Goal: Information Seeking & Learning: Find specific fact

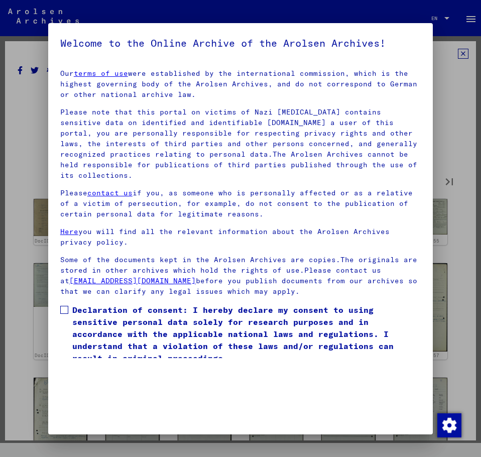
click at [70, 309] on label "Declaration of consent: I hereby declare my consent to using sensitive personal…" at bounding box center [240, 334] width 361 height 60
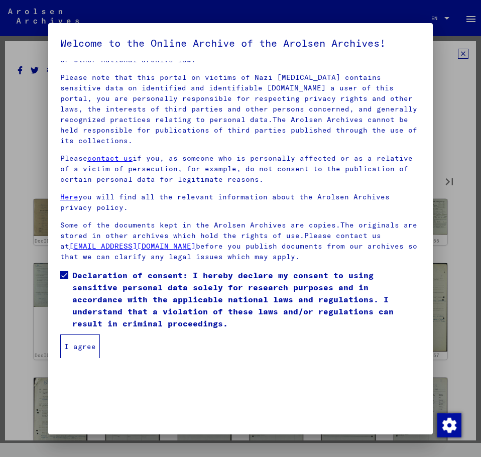
click at [73, 343] on button "I agree" at bounding box center [80, 347] width 40 height 24
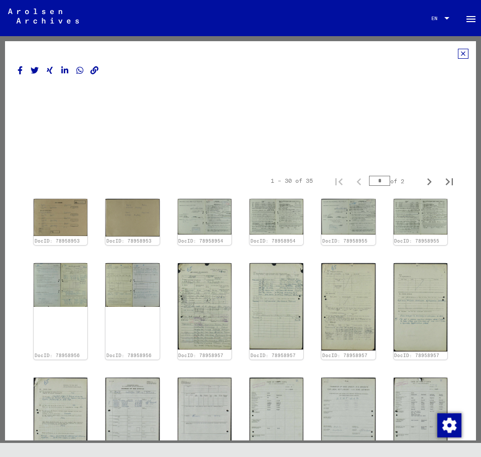
click at [360, 119] on div at bounding box center [241, 126] width 446 height 80
click at [458, 54] on icon at bounding box center [463, 54] width 11 height 10
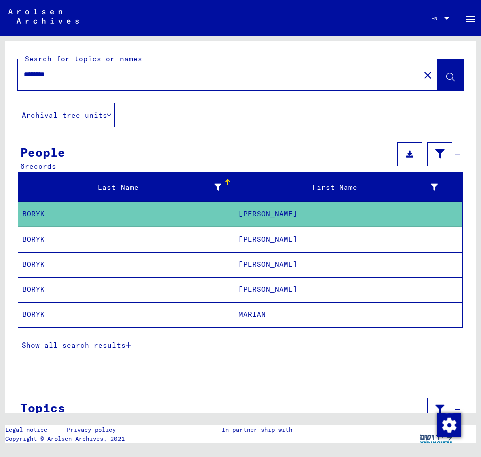
drag, startPoint x: 76, startPoint y: 73, endPoint x: -1, endPoint y: 83, distance: 77.6
click at [0, 83] on html "Search Browse archive Donate Newsletter Help Contact About Us Search Browse arc…" at bounding box center [240, 228] width 481 height 457
paste input "**"
type input "**********"
click at [438, 77] on button at bounding box center [451, 74] width 26 height 31
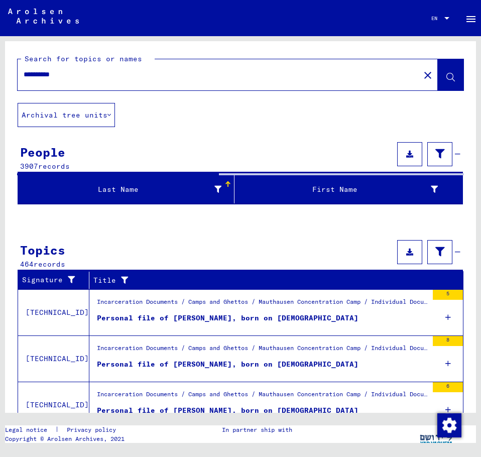
click at [89, 73] on input "**********" at bounding box center [219, 74] width 390 height 11
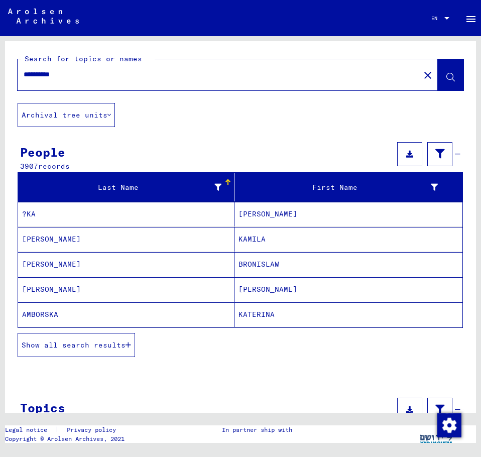
click at [99, 341] on span "Show all search results" at bounding box center [74, 345] width 104 height 9
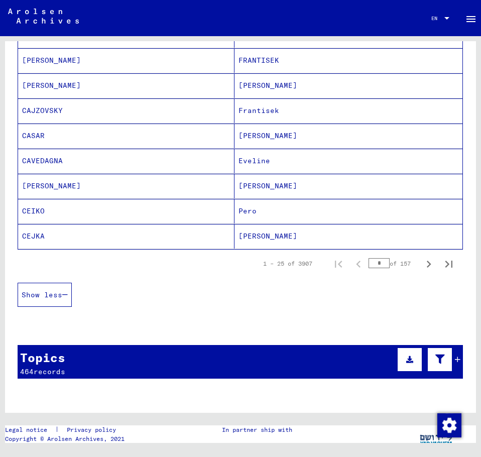
scroll to position [579, 0]
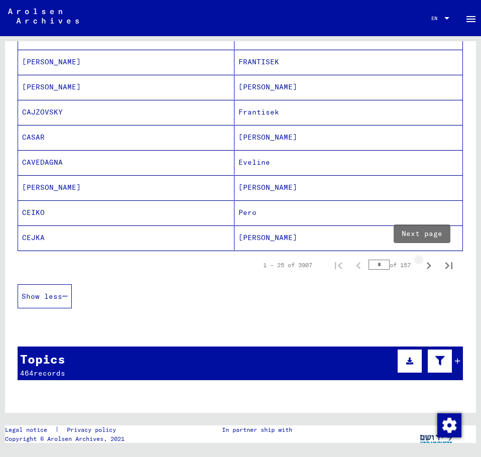
click at [423, 264] on icon "Next page" at bounding box center [429, 266] width 14 height 14
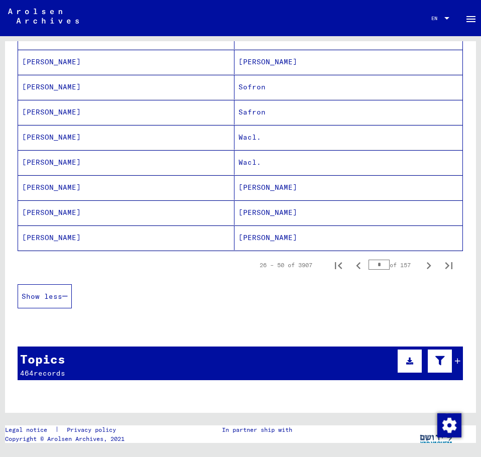
click at [423, 264] on icon "Next page" at bounding box center [429, 266] width 14 height 14
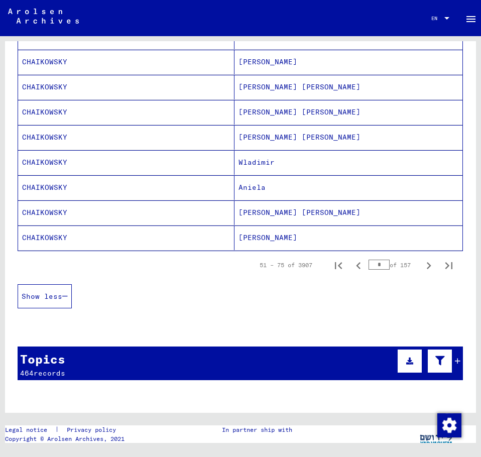
click at [423, 264] on icon "Next page" at bounding box center [429, 266] width 14 height 14
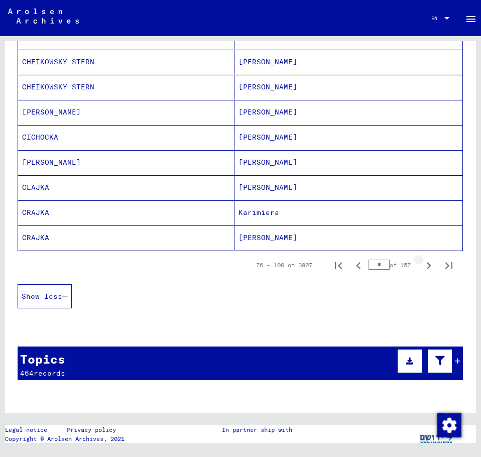
click at [423, 264] on icon "Next page" at bounding box center [429, 266] width 14 height 14
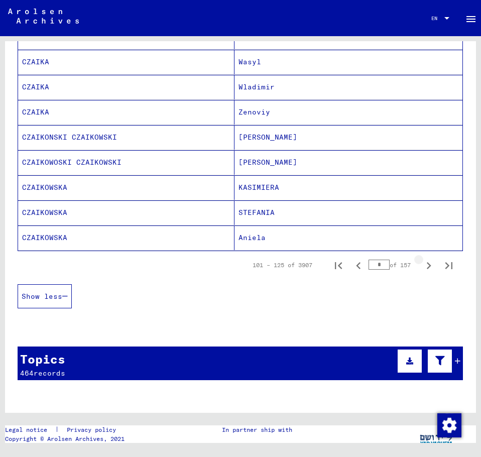
click at [423, 264] on icon "Next page" at bounding box center [429, 266] width 14 height 14
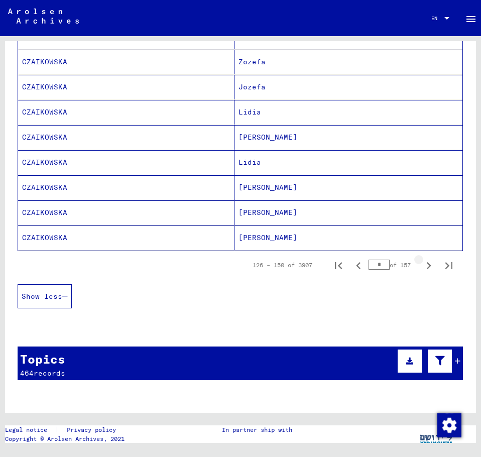
click at [423, 264] on icon "Next page" at bounding box center [429, 266] width 14 height 14
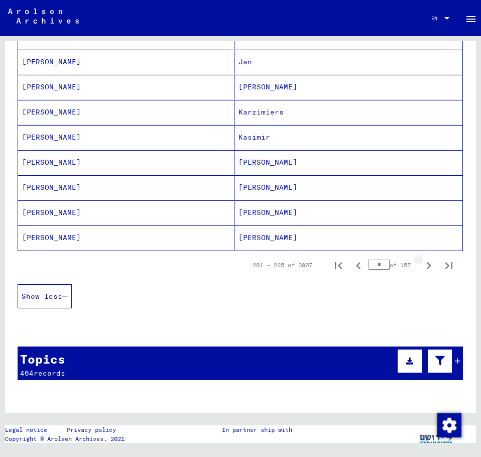
click at [423, 264] on icon "Next page" at bounding box center [429, 266] width 14 height 14
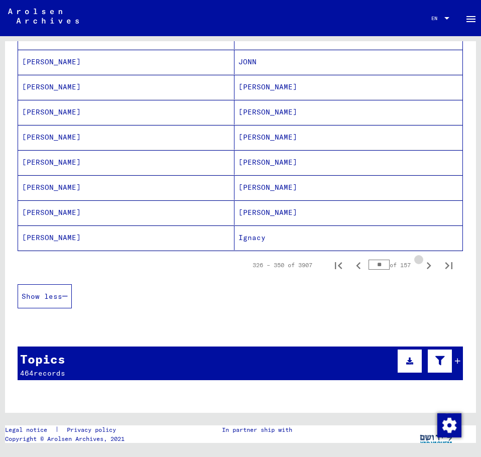
click at [423, 264] on icon "Next page" at bounding box center [429, 266] width 14 height 14
type input "**"
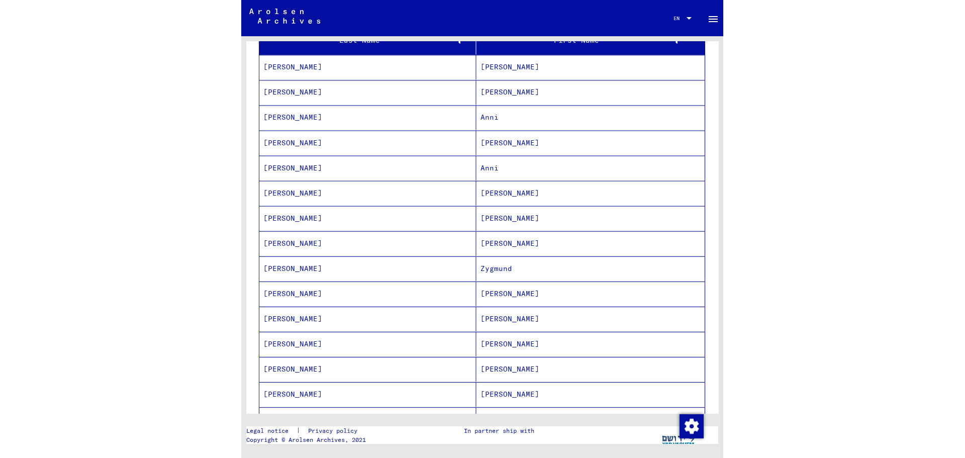
scroll to position [0, 0]
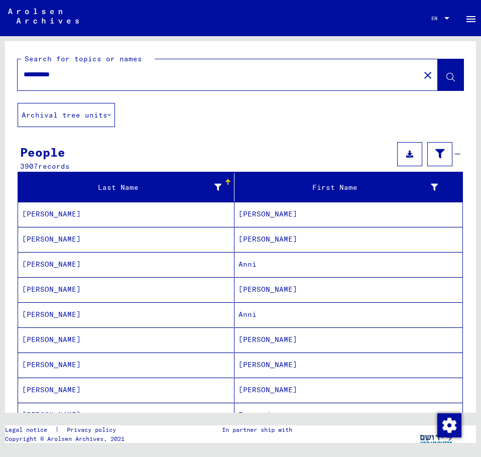
click at [85, 73] on input "**********" at bounding box center [219, 74] width 390 height 11
click at [447, 79] on icon at bounding box center [451, 77] width 9 height 9
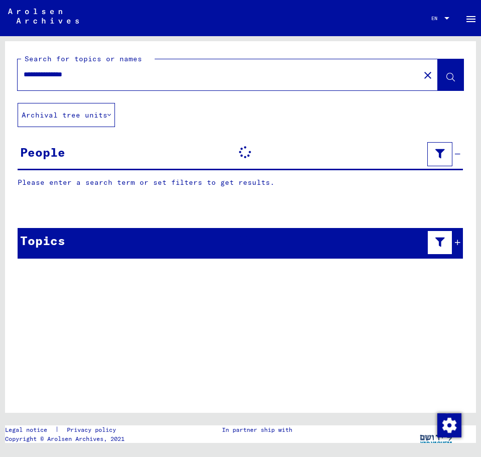
click at [142, 66] on div "**********" at bounding box center [216, 74] width 397 height 23
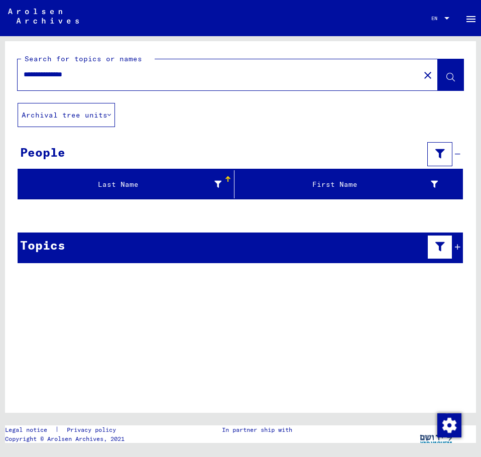
click at [113, 78] on input "**********" at bounding box center [219, 74] width 390 height 11
type input "**********"
click at [456, 73] on button at bounding box center [451, 74] width 26 height 31
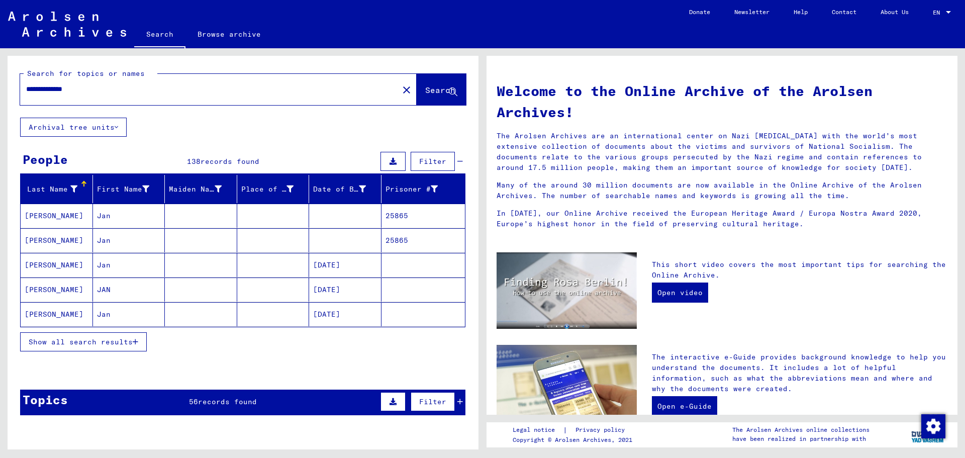
click at [397, 215] on mat-cell "25865" at bounding box center [423, 216] width 84 height 24
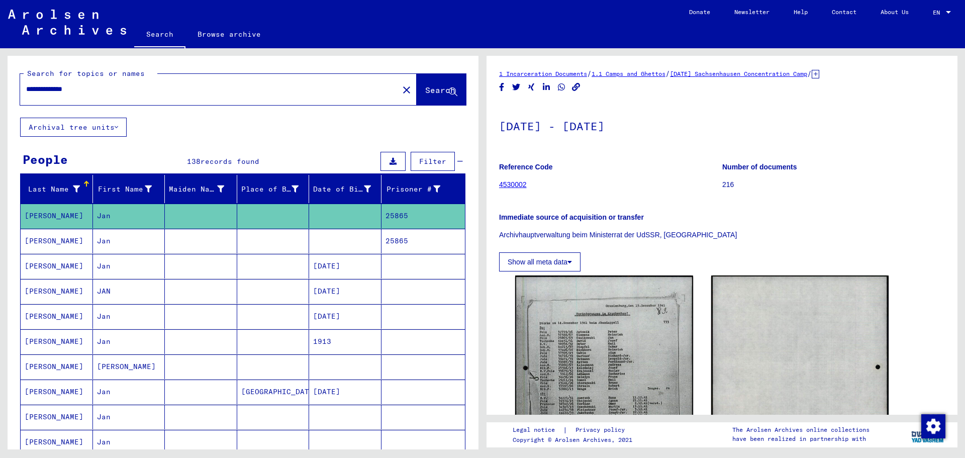
click at [398, 238] on mat-cell "25865" at bounding box center [423, 241] width 84 height 25
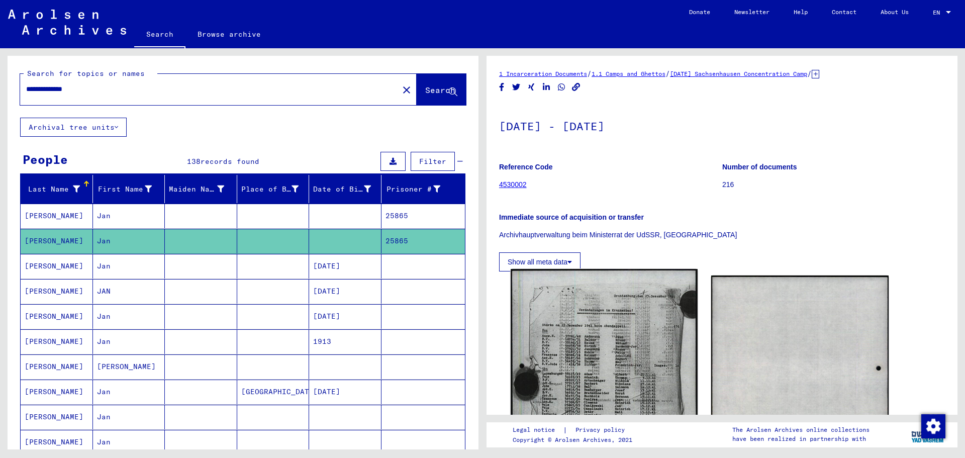
click at [481, 379] on img at bounding box center [604, 400] width 186 height 262
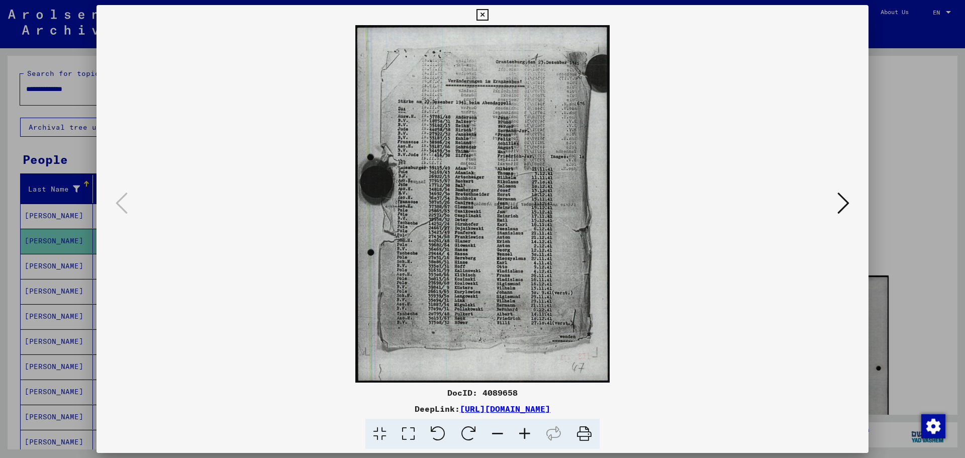
click at [481, 431] on icon at bounding box center [524, 434] width 27 height 31
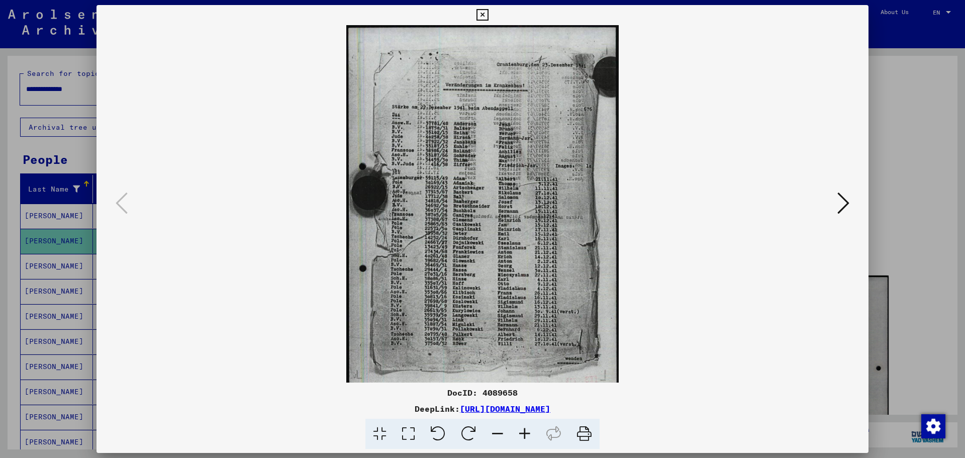
click at [481, 431] on icon at bounding box center [524, 434] width 27 height 31
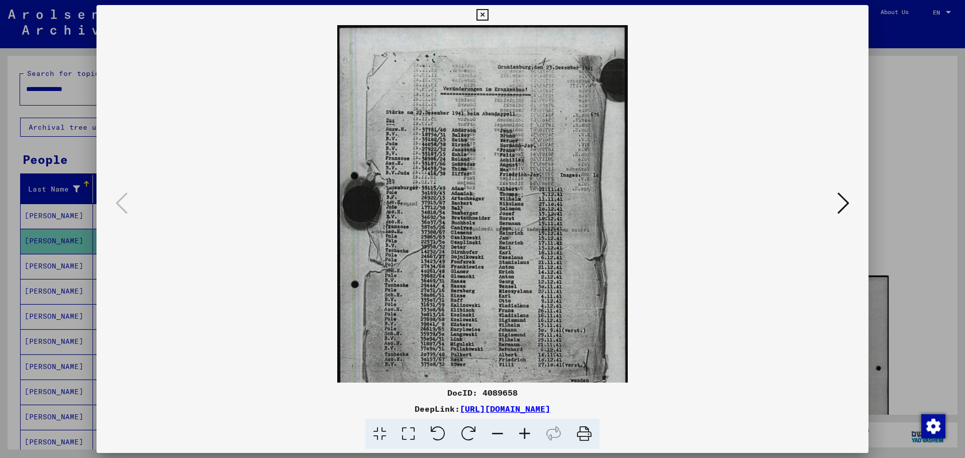
click at [481, 431] on icon at bounding box center [524, 434] width 27 height 31
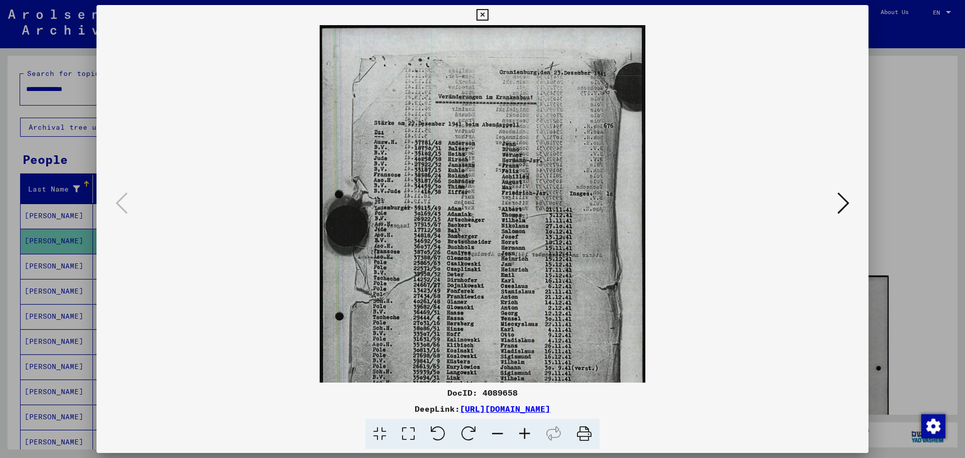
click at [481, 431] on icon at bounding box center [524, 434] width 27 height 31
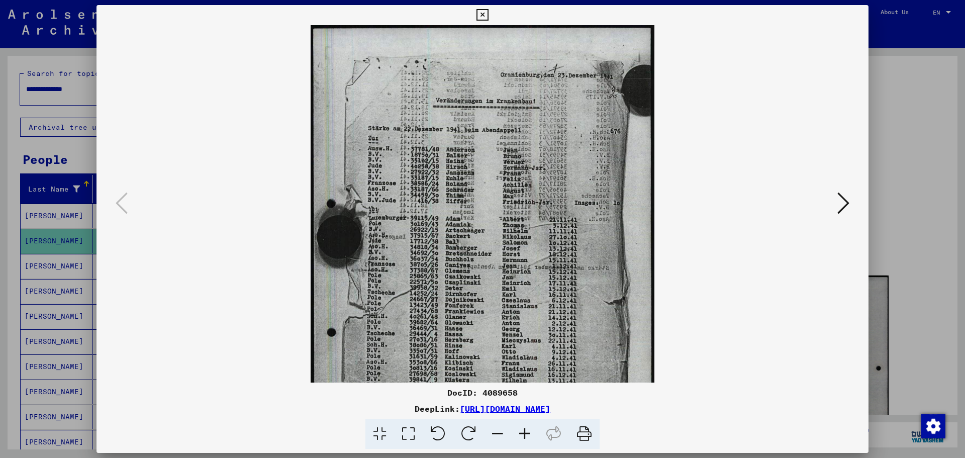
click at [481, 431] on icon at bounding box center [524, 434] width 27 height 31
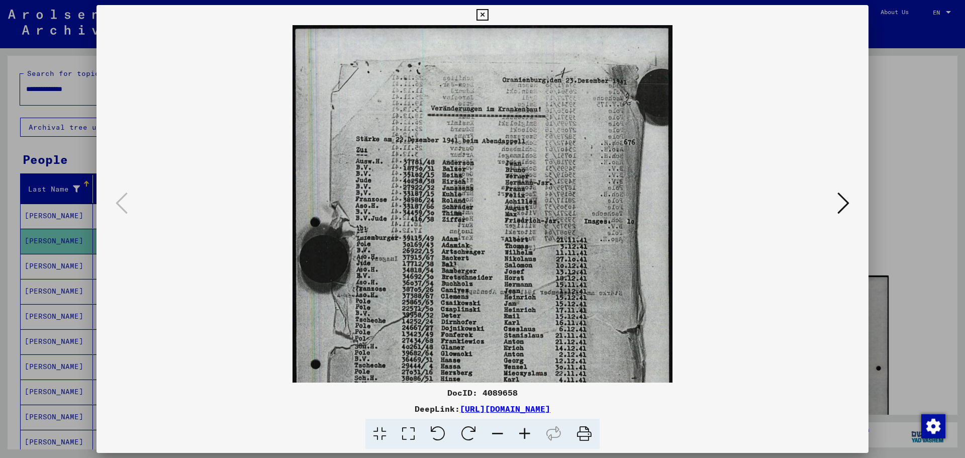
click at [481, 431] on icon at bounding box center [524, 434] width 27 height 31
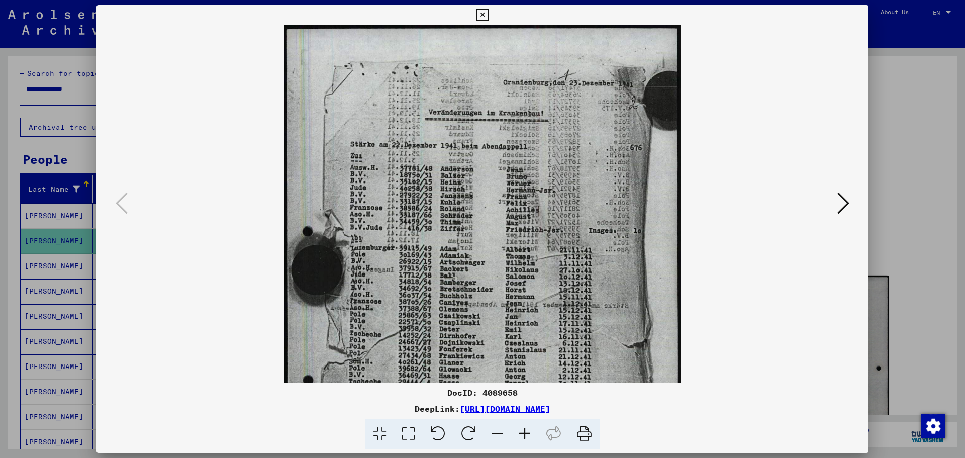
click at [481, 431] on icon at bounding box center [524, 434] width 27 height 31
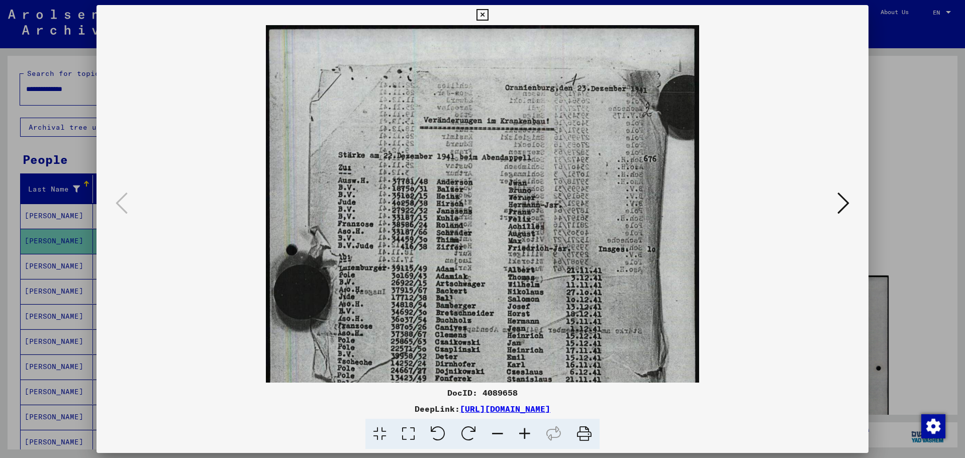
click at [481, 431] on icon at bounding box center [524, 434] width 27 height 31
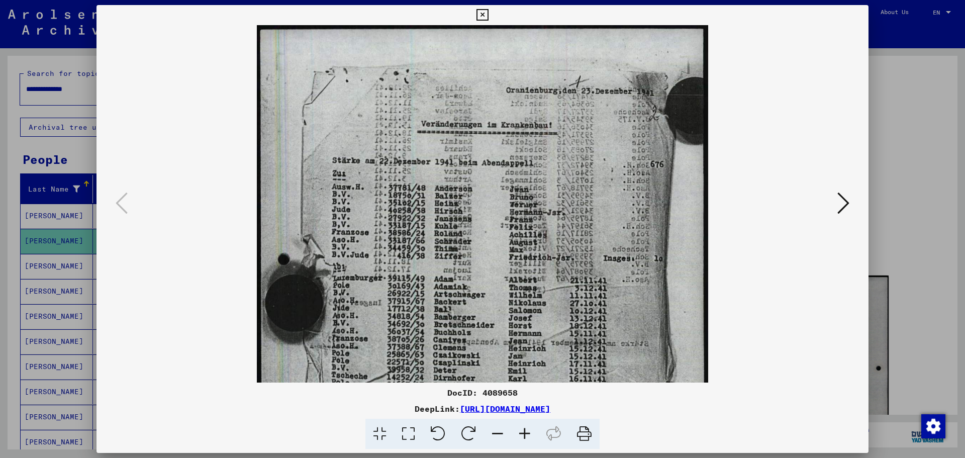
click at [481, 431] on icon at bounding box center [524, 434] width 27 height 31
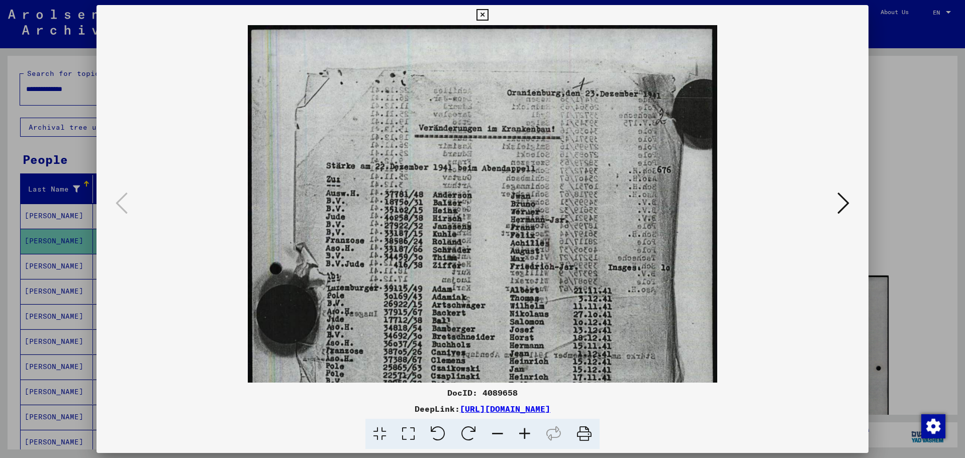
click at [481, 431] on icon at bounding box center [524, 434] width 27 height 31
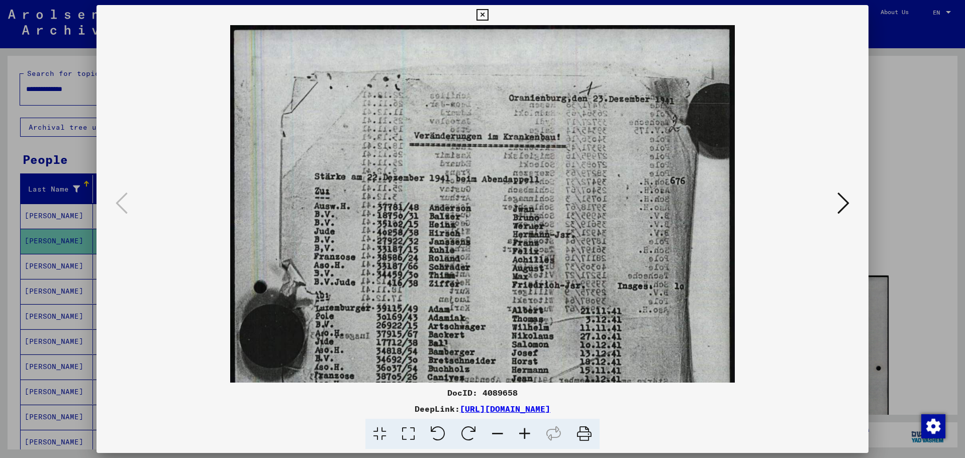
click at [481, 431] on icon at bounding box center [524, 434] width 27 height 31
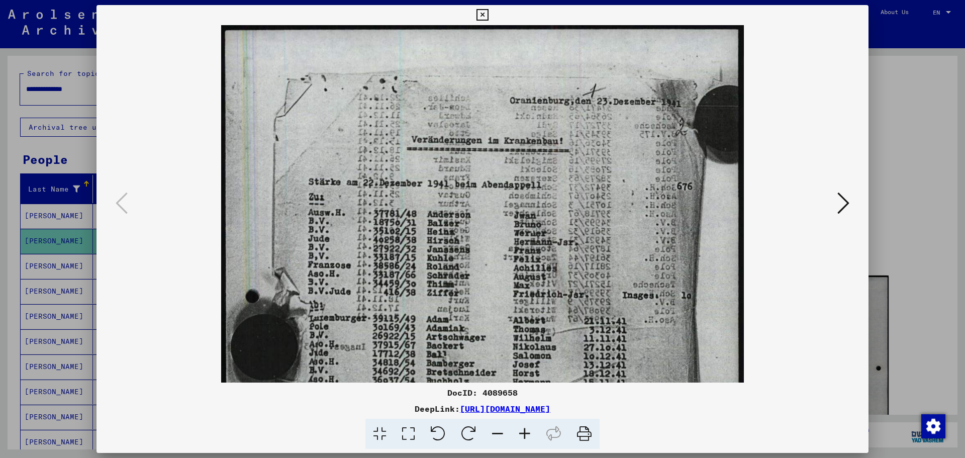
click at [481, 431] on icon at bounding box center [524, 434] width 27 height 31
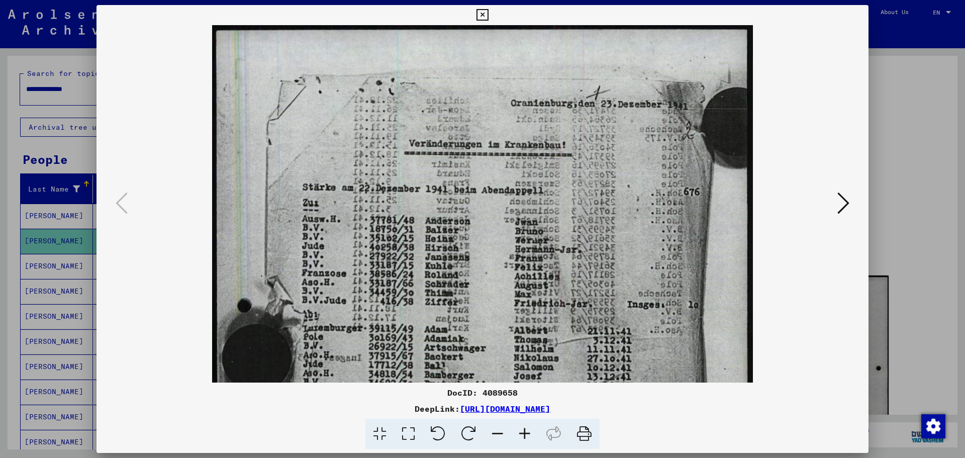
click at [481, 431] on icon at bounding box center [524, 434] width 27 height 31
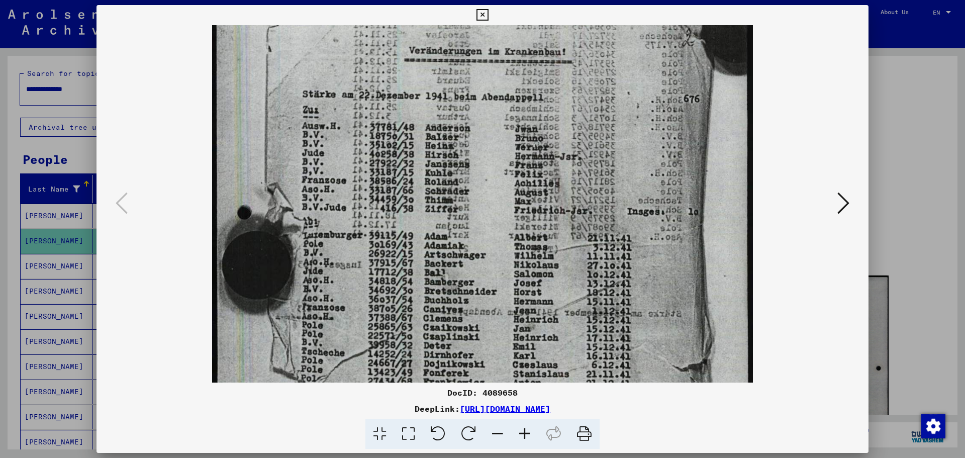
scroll to position [123, 0]
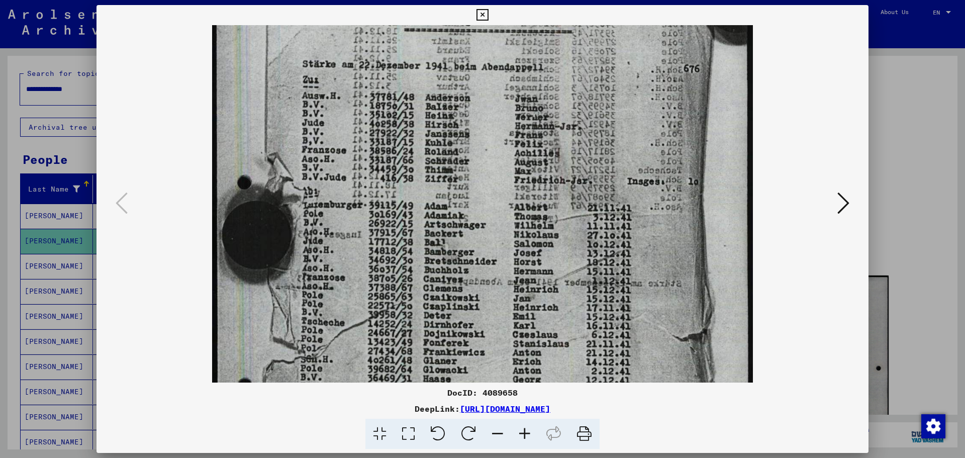
drag, startPoint x: 500, startPoint y: 297, endPoint x: 491, endPoint y: 174, distance: 123.5
click at [481, 174] on img at bounding box center [482, 281] width 540 height 759
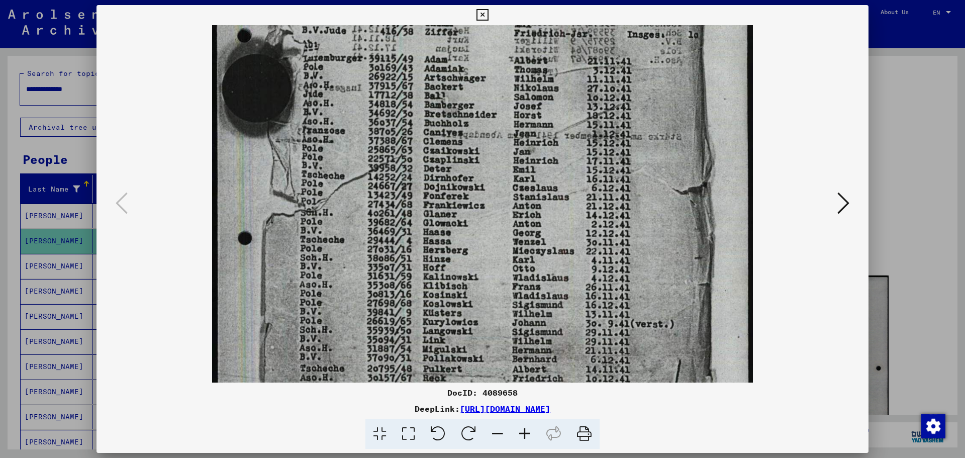
scroll to position [282, 0]
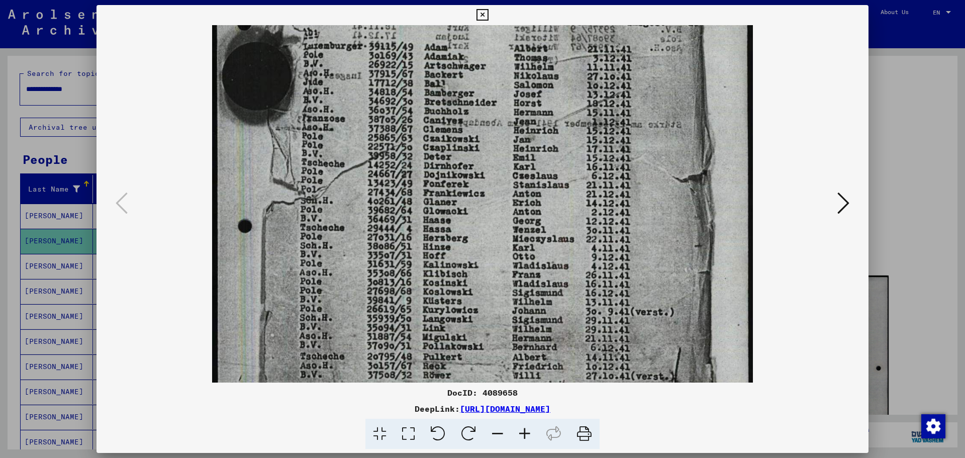
drag, startPoint x: 473, startPoint y: 288, endPoint x: 470, endPoint y: 129, distance: 158.9
click at [470, 129] on img at bounding box center [482, 122] width 540 height 759
click at [478, 299] on img at bounding box center [482, 122] width 540 height 759
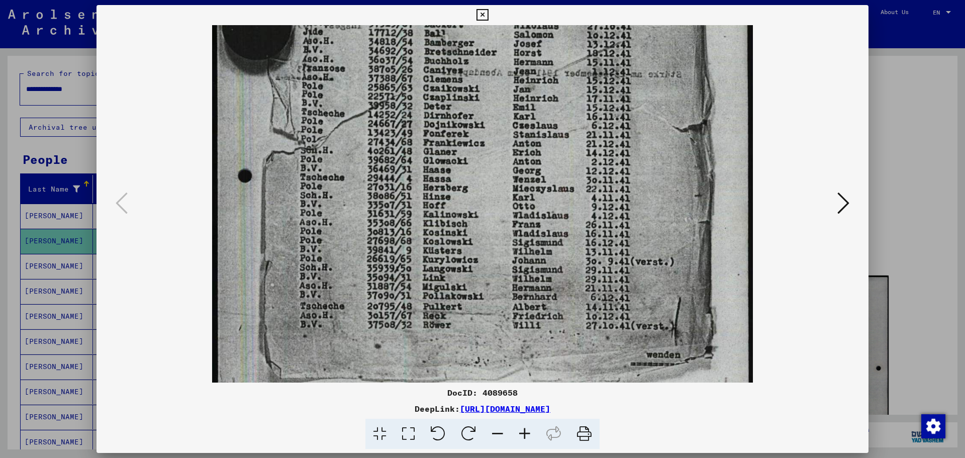
scroll to position [402, 0]
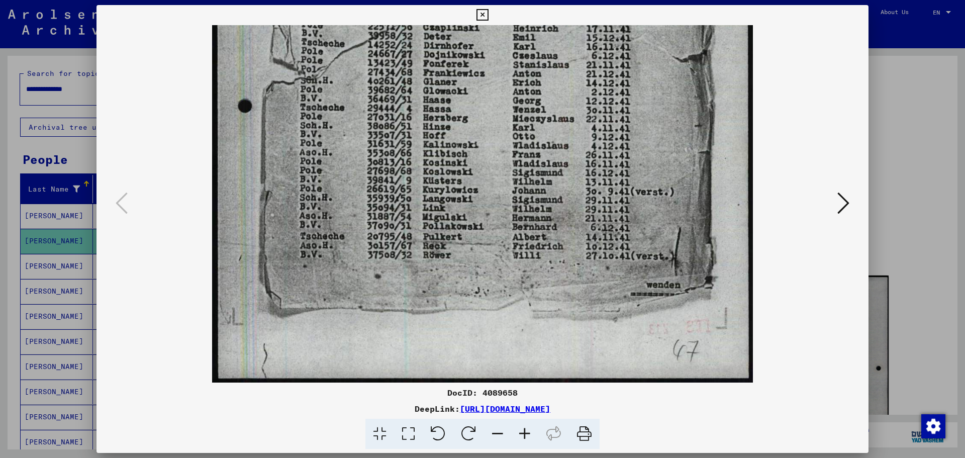
drag, startPoint x: 396, startPoint y: 141, endPoint x: 728, endPoint y: -3, distance: 362.0
click at [481, 0] on html "**********" at bounding box center [482, 229] width 965 height 458
click at [480, 15] on icon at bounding box center [482, 15] width 12 height 12
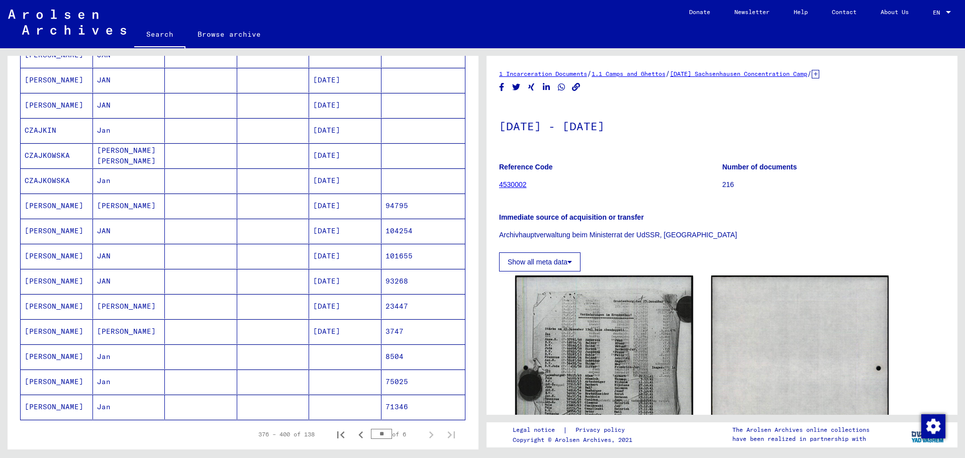
scroll to position [411, 0]
click at [320, 333] on mat-cell "[DATE]" at bounding box center [345, 333] width 72 height 25
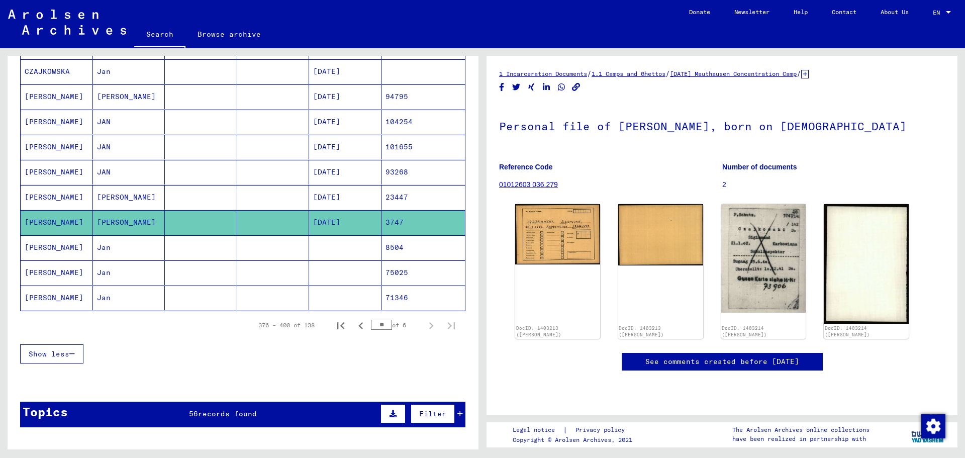
scroll to position [529, 0]
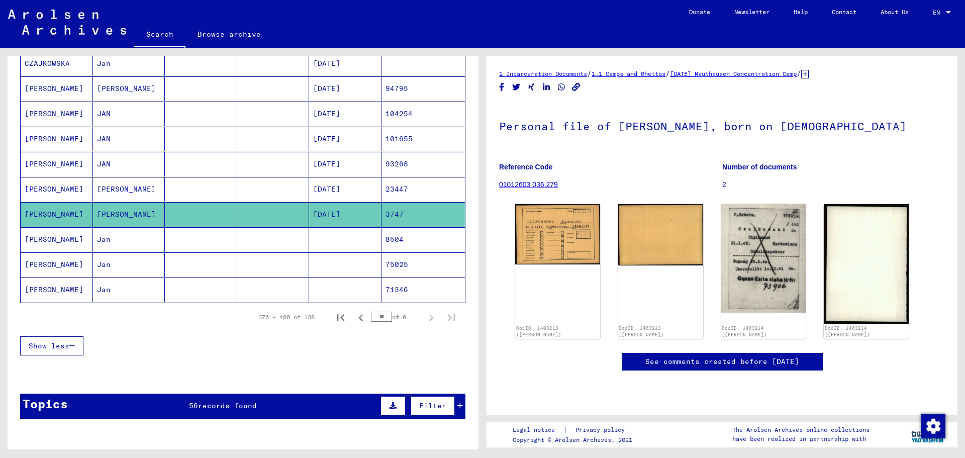
click at [180, 239] on mat-cell at bounding box center [201, 239] width 72 height 25
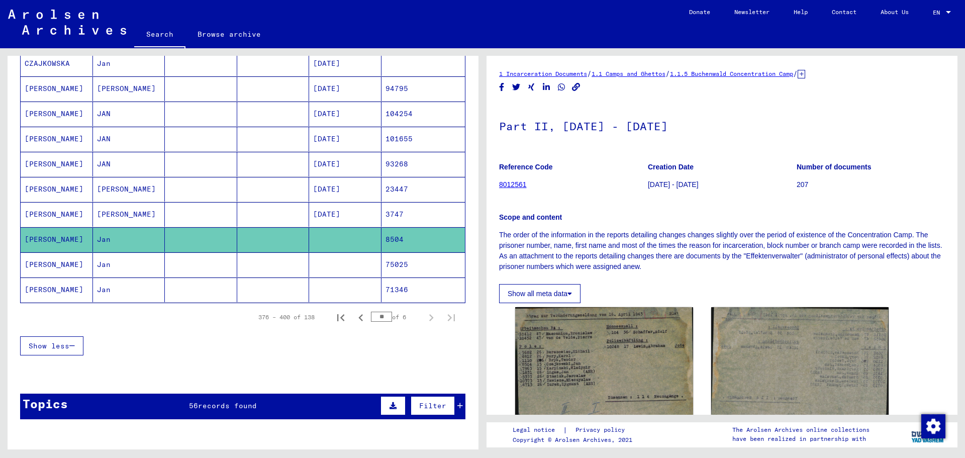
click at [165, 266] on mat-cell at bounding box center [201, 264] width 72 height 25
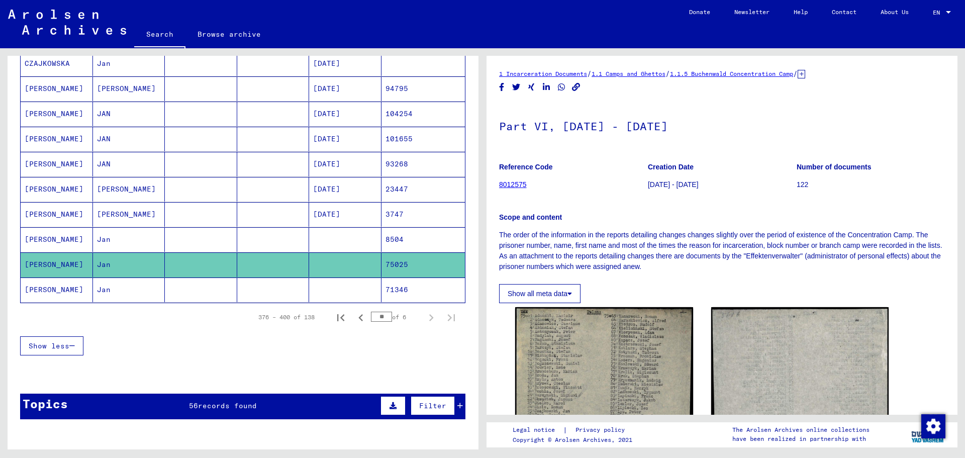
click at [165, 291] on mat-cell at bounding box center [201, 289] width 72 height 25
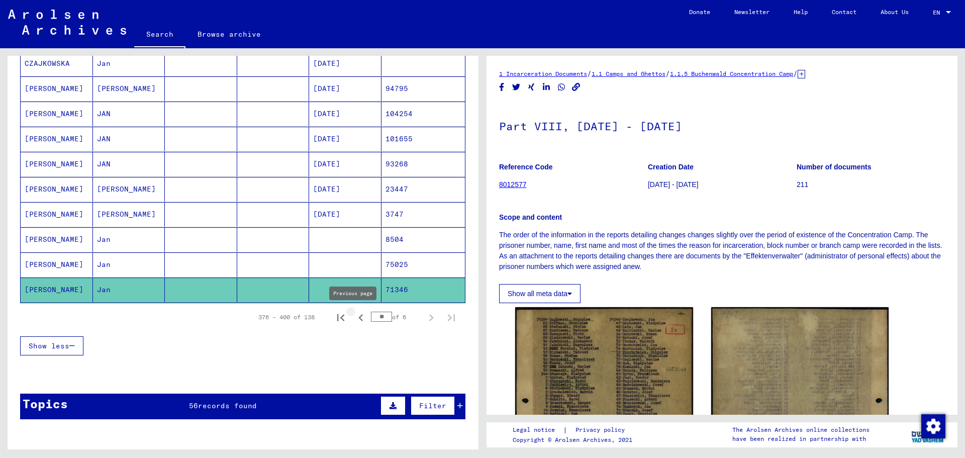
click at [358, 318] on icon "Previous page" at bounding box center [360, 317] width 5 height 7
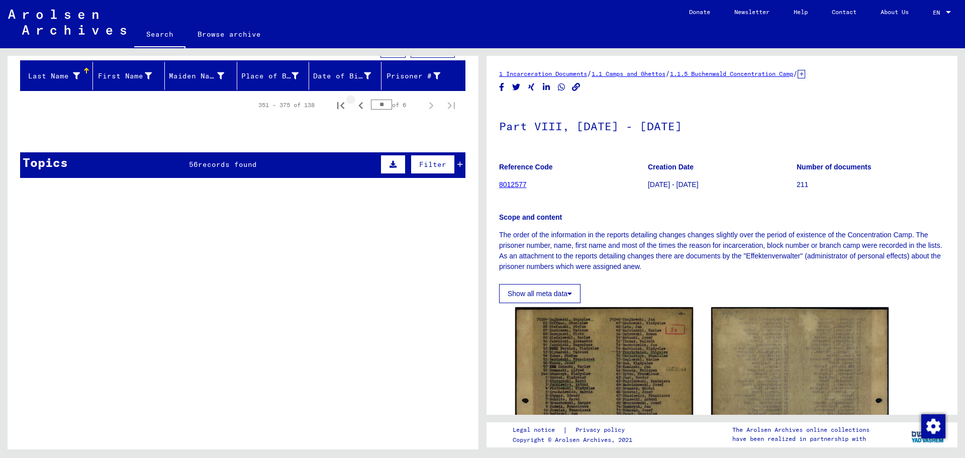
scroll to position [113, 0]
click at [334, 105] on icon "First page" at bounding box center [341, 106] width 14 height 14
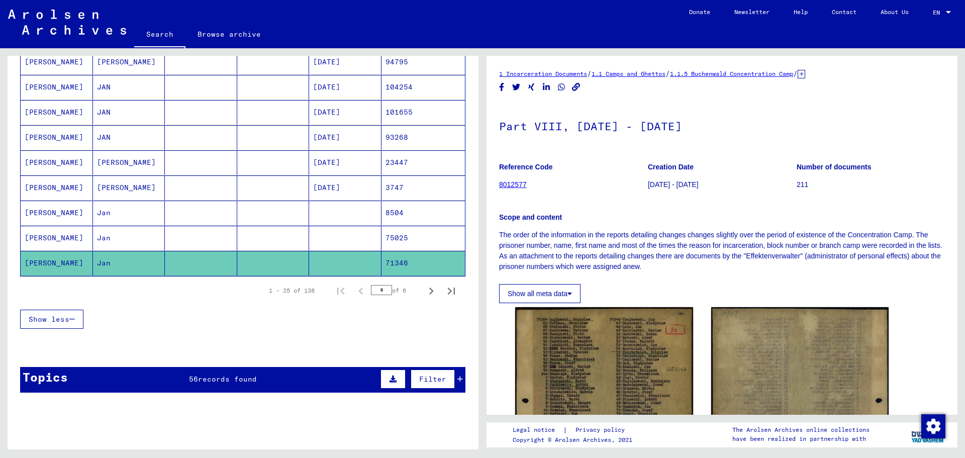
scroll to position [559, 0]
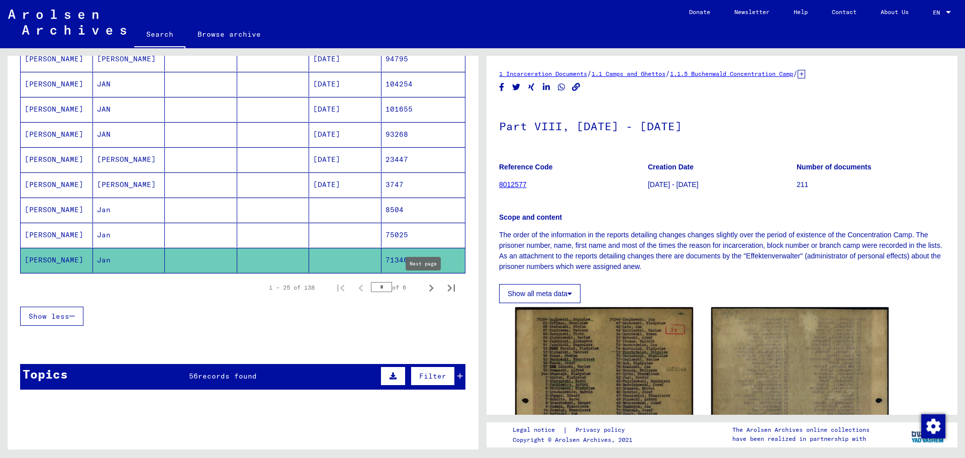
click at [424, 288] on icon "Next page" at bounding box center [431, 288] width 14 height 14
type input "*"
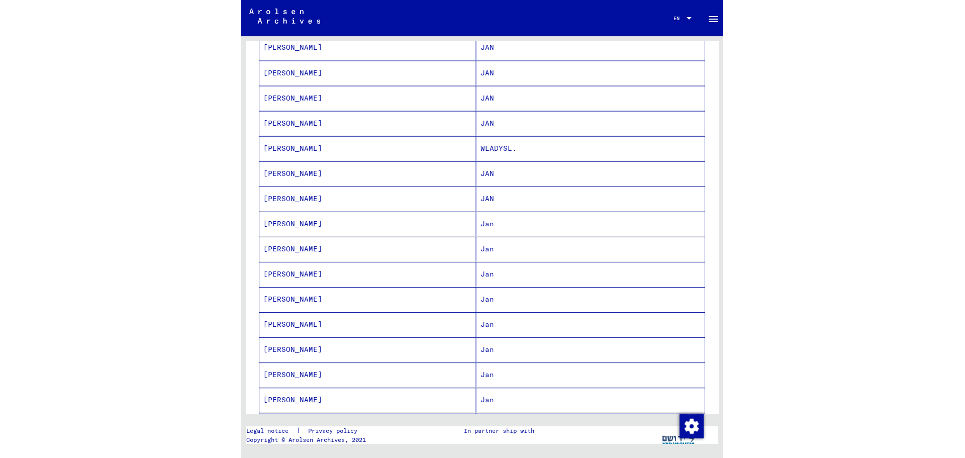
scroll to position [0, 0]
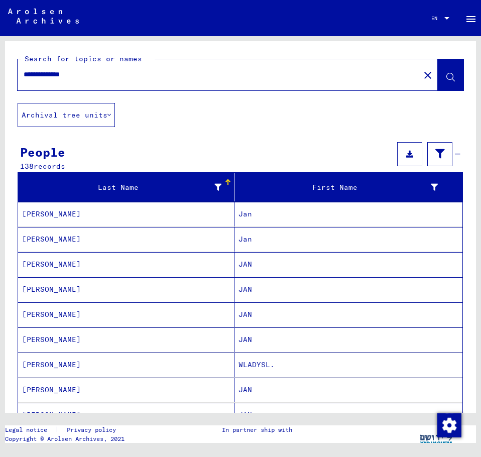
click at [162, 73] on input "**********" at bounding box center [219, 74] width 390 height 11
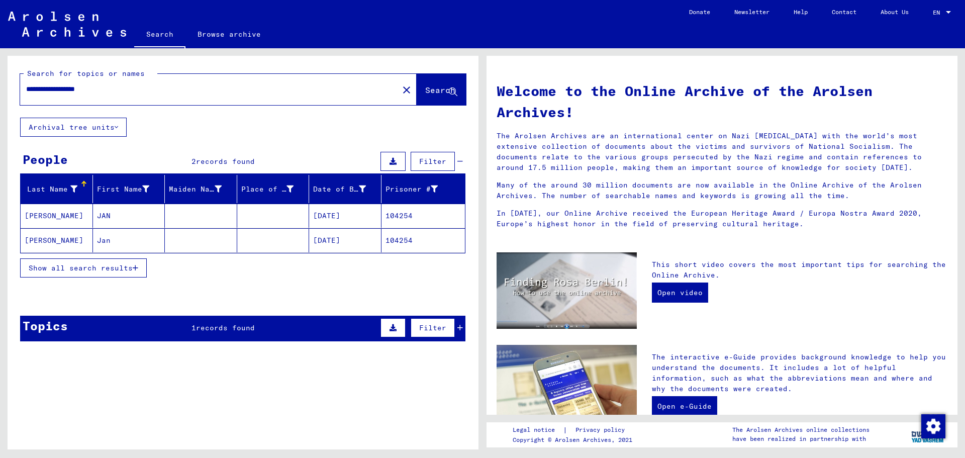
click at [330, 218] on mat-cell "[DATE]" at bounding box center [345, 216] width 72 height 24
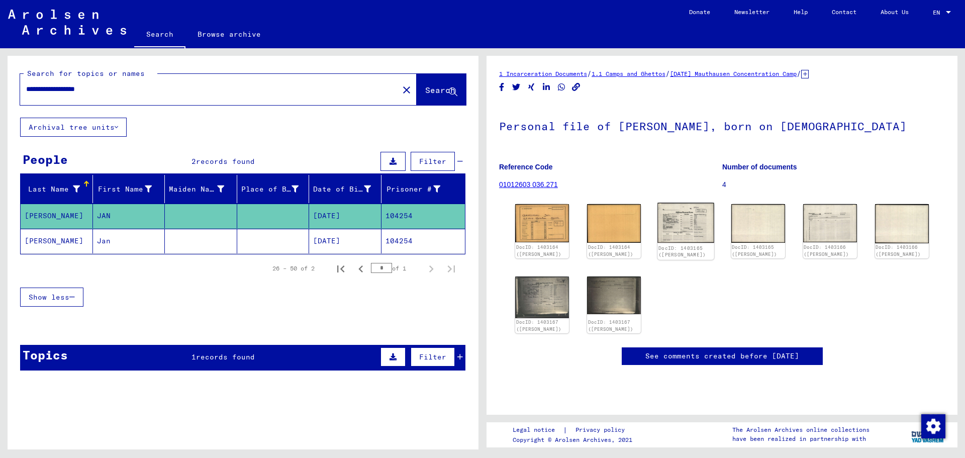
click at [481, 223] on img at bounding box center [686, 223] width 57 height 40
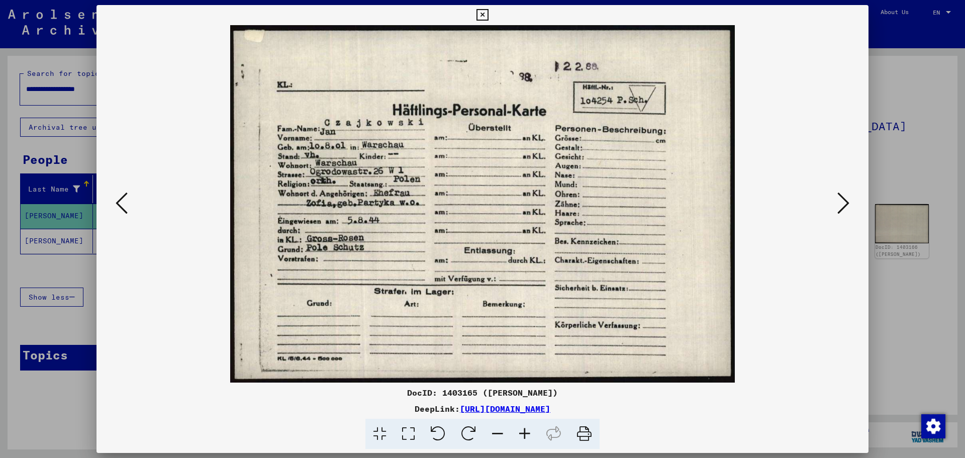
click at [481, 205] on icon at bounding box center [843, 203] width 12 height 24
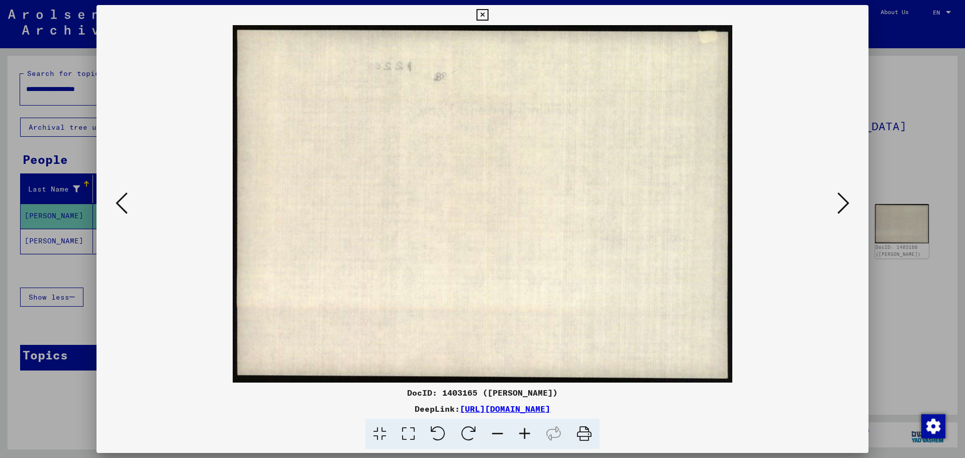
click at [481, 205] on icon at bounding box center [843, 203] width 12 height 24
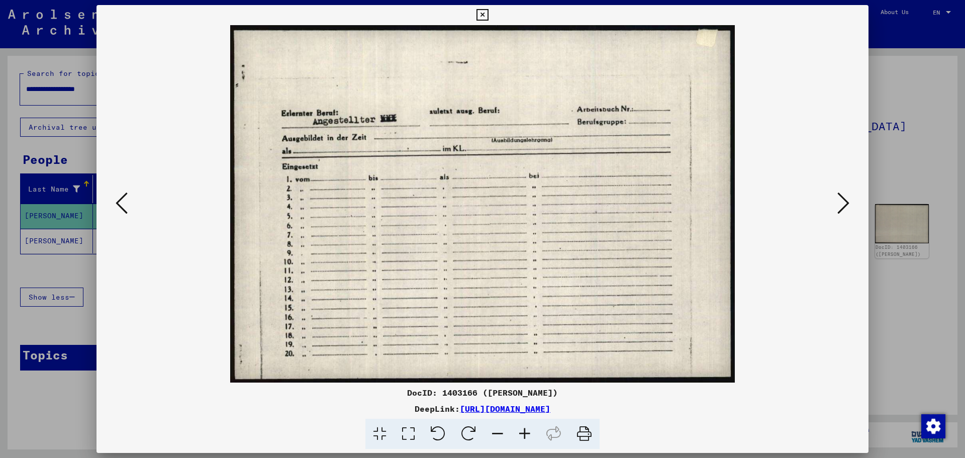
click at [481, 205] on icon at bounding box center [843, 203] width 12 height 24
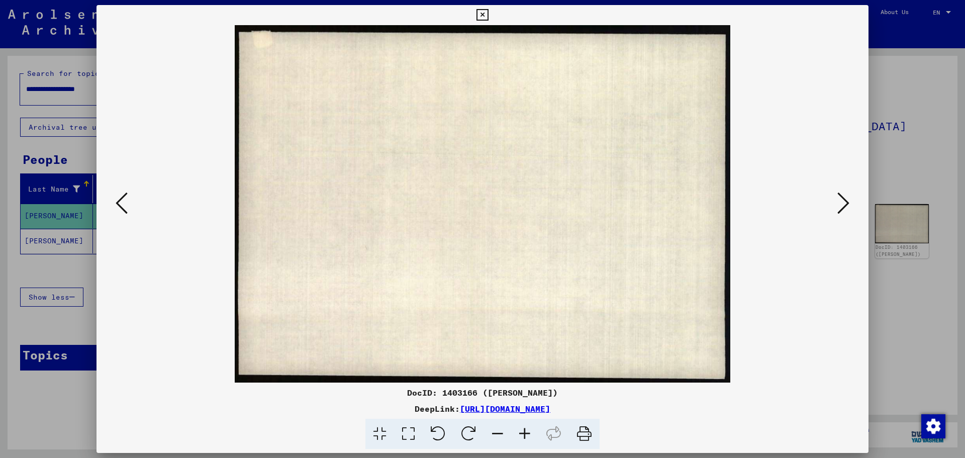
click at [481, 205] on icon at bounding box center [843, 203] width 12 height 24
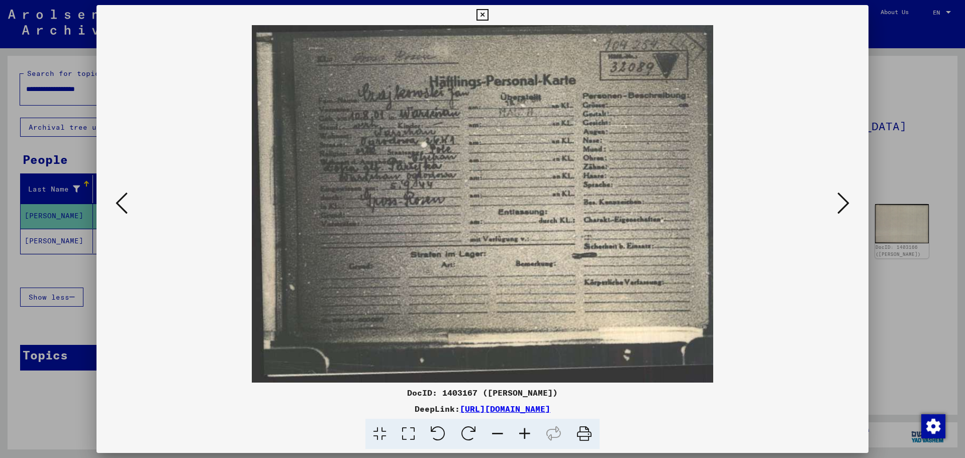
click at [481, 205] on icon at bounding box center [843, 203] width 12 height 24
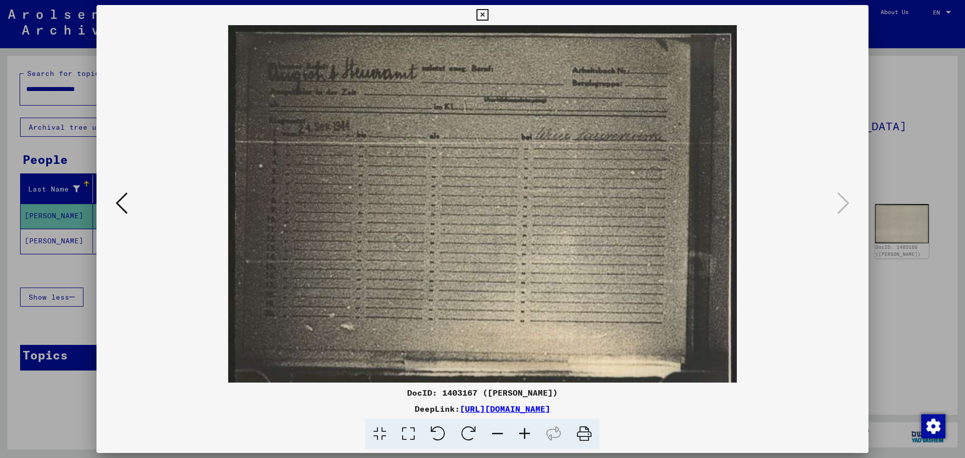
click at [479, 16] on icon at bounding box center [482, 15] width 12 height 12
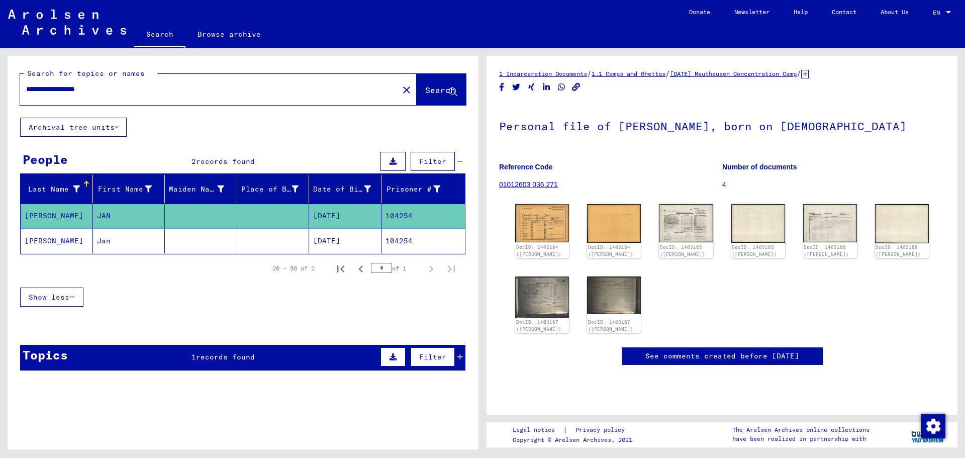
click at [203, 236] on mat-cell at bounding box center [201, 241] width 72 height 25
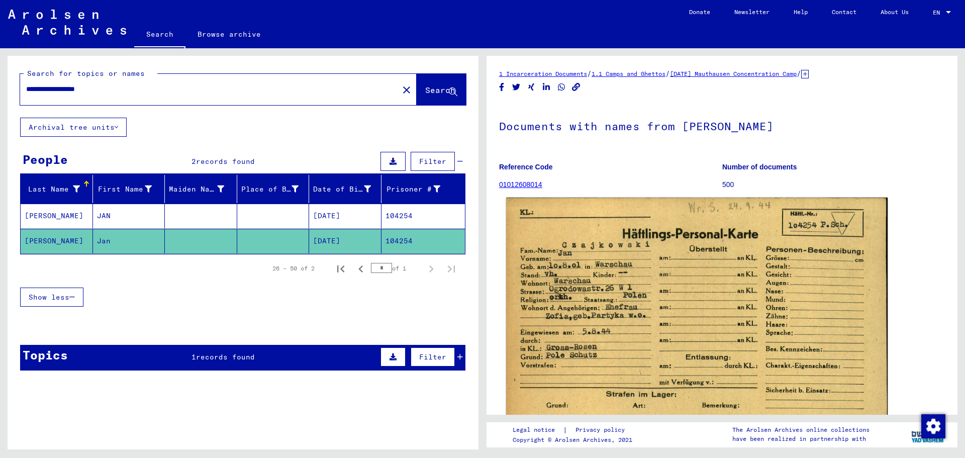
click at [481, 316] on img at bounding box center [696, 332] width 381 height 268
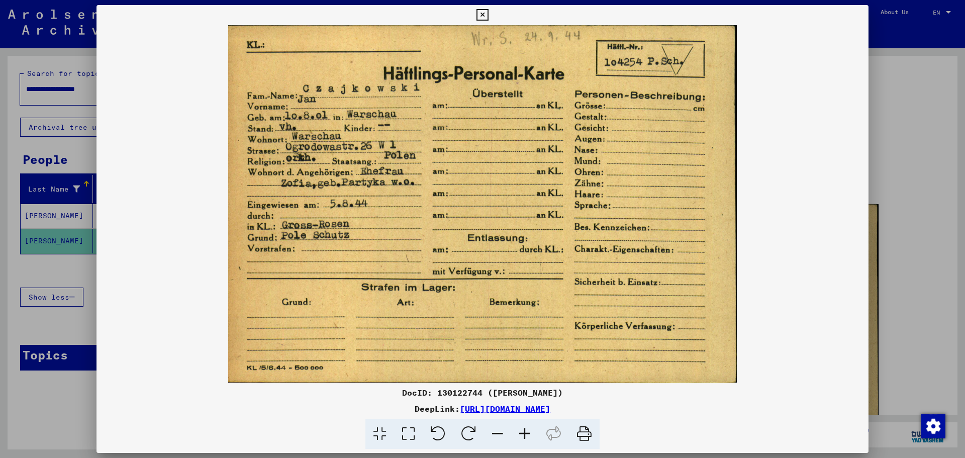
click at [478, 14] on icon at bounding box center [482, 15] width 12 height 12
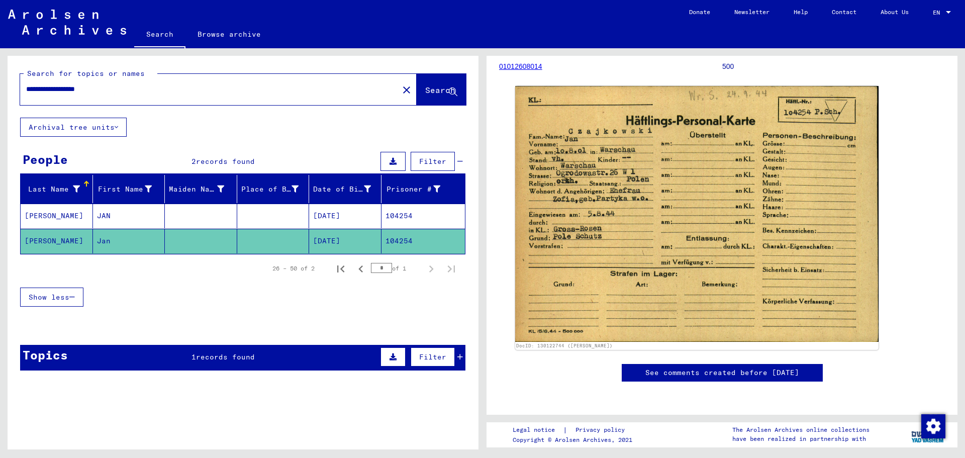
scroll to position [25, 0]
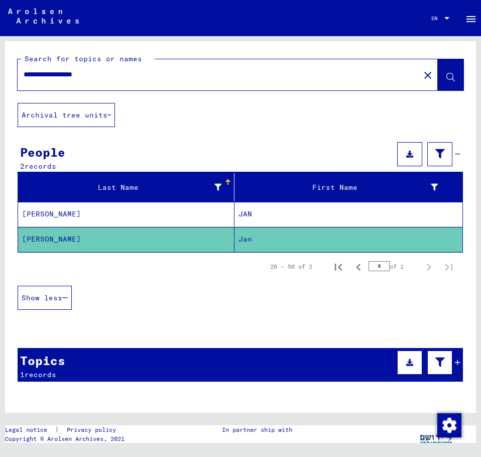
drag, startPoint x: 109, startPoint y: 73, endPoint x: 73, endPoint y: 72, distance: 36.2
click at [73, 72] on input "**********" at bounding box center [219, 74] width 390 height 11
type input "**********"
click at [444, 68] on button at bounding box center [451, 74] width 26 height 31
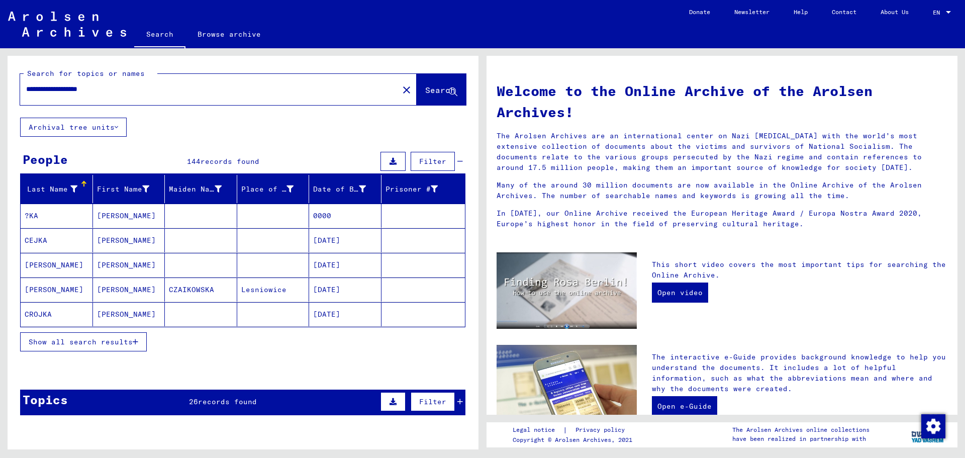
click at [212, 161] on span "records found" at bounding box center [230, 161] width 59 height 9
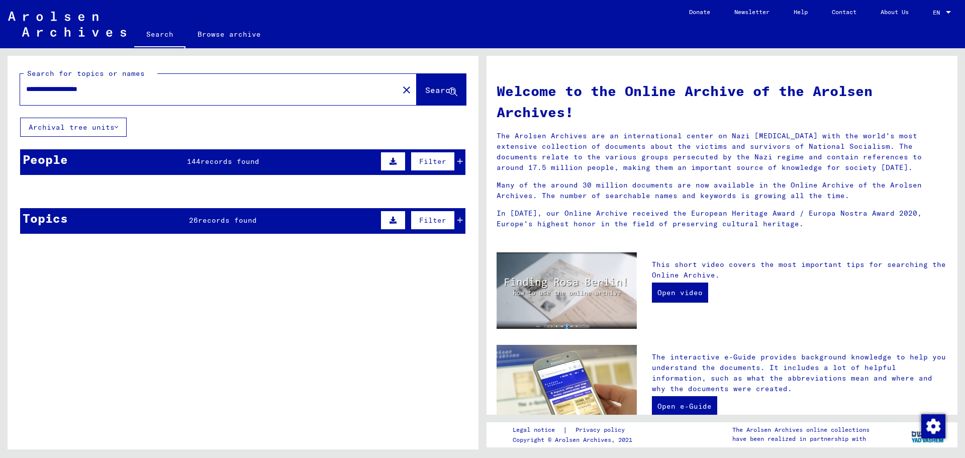
click at [200, 168] on div "People 144 records found Filter" at bounding box center [242, 162] width 445 height 26
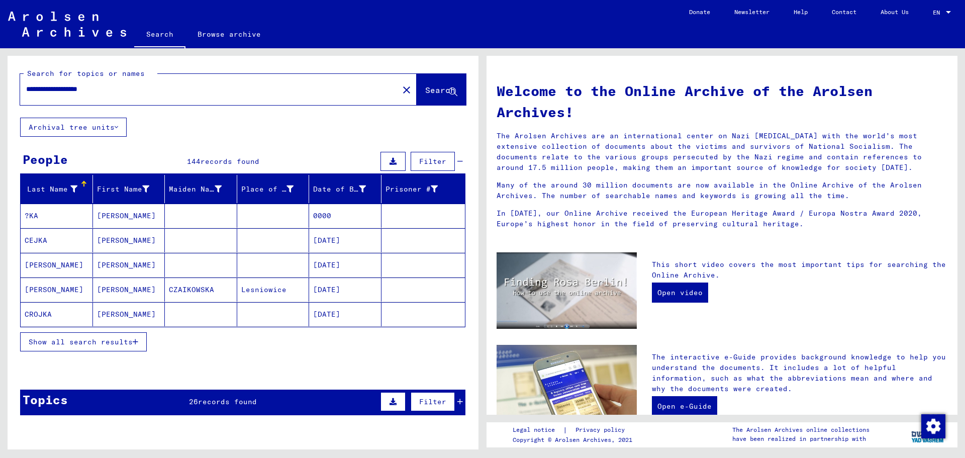
click at [84, 333] on button "Show all search results" at bounding box center [83, 341] width 127 height 19
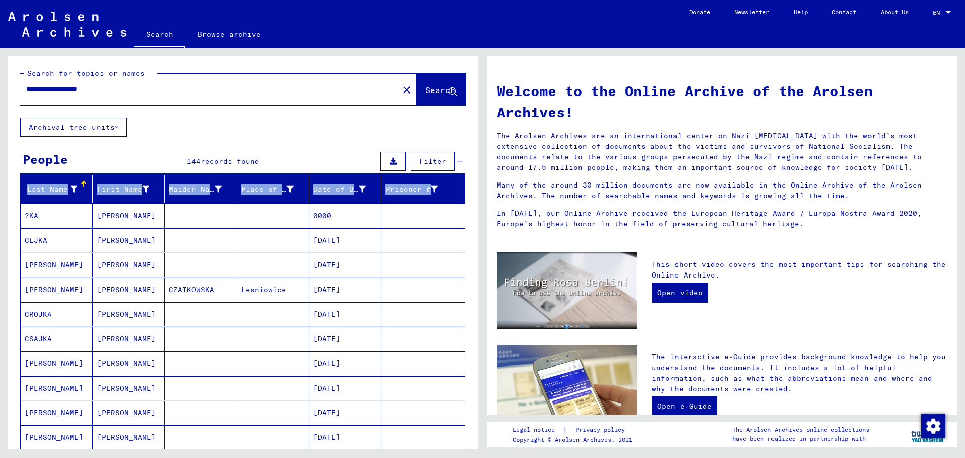
drag, startPoint x: 479, startPoint y: 170, endPoint x: 478, endPoint y: 184, distance: 14.7
click at [478, 184] on div "**********" at bounding box center [241, 248] width 482 height 401
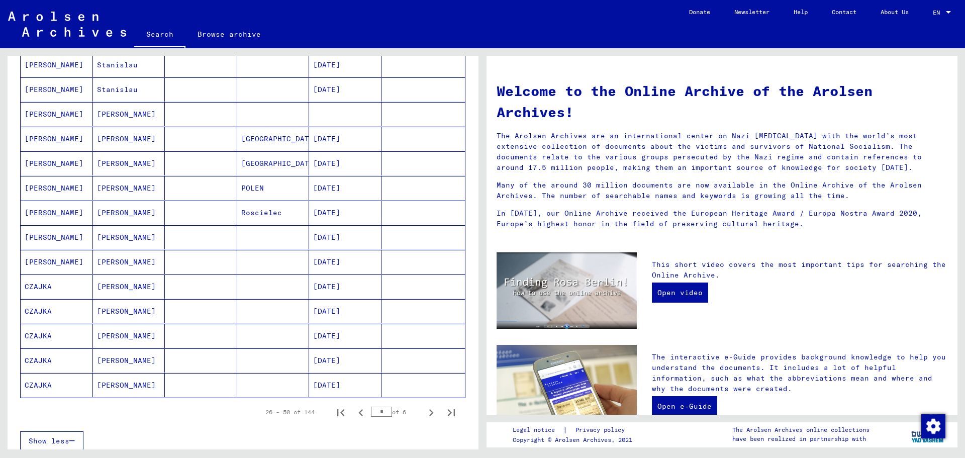
scroll to position [423, 0]
click at [426, 409] on icon "Next page" at bounding box center [431, 411] width 14 height 14
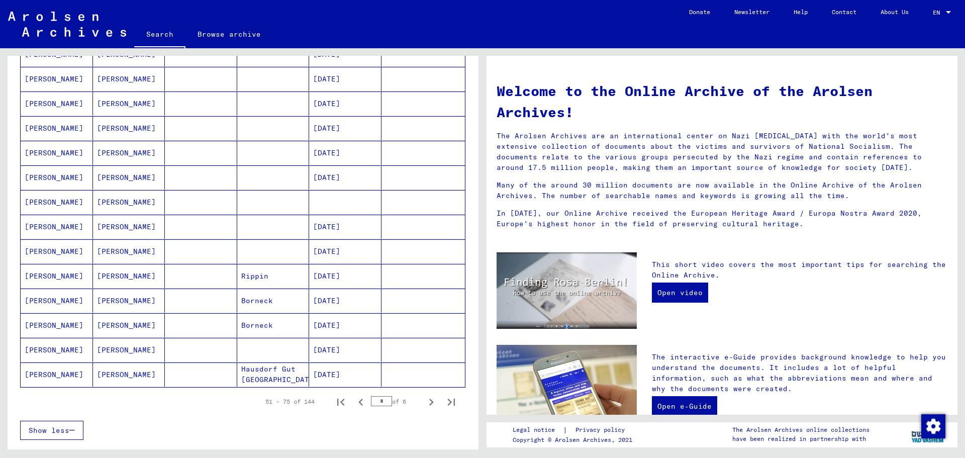
scroll to position [440, 0]
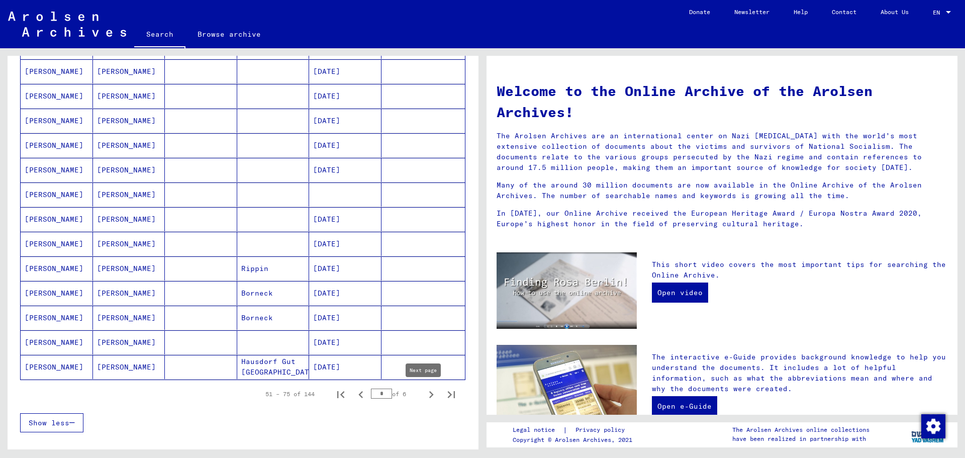
click at [424, 395] on icon "Next page" at bounding box center [431, 394] width 14 height 14
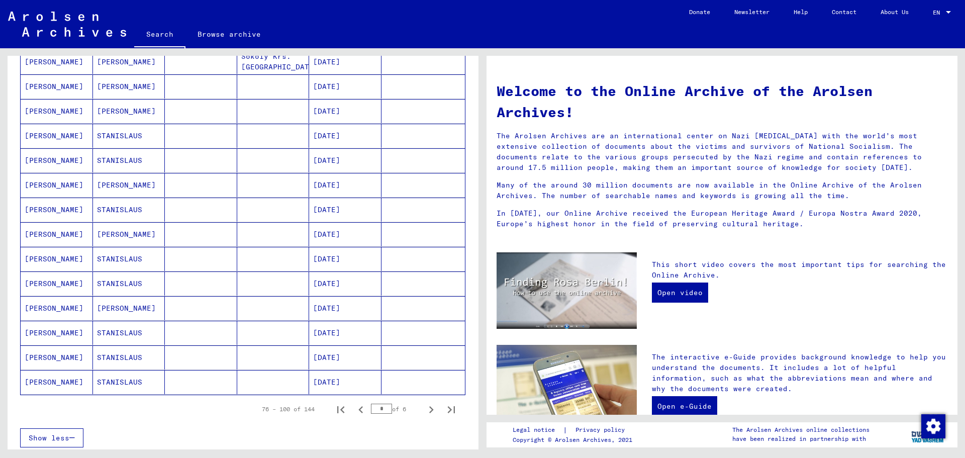
scroll to position [432, 0]
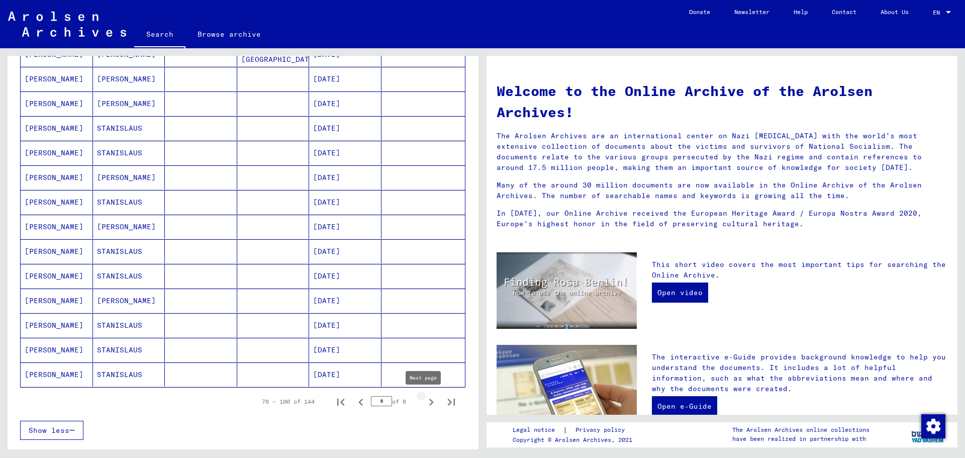
click at [424, 402] on icon "Next page" at bounding box center [431, 402] width 14 height 14
type input "*"
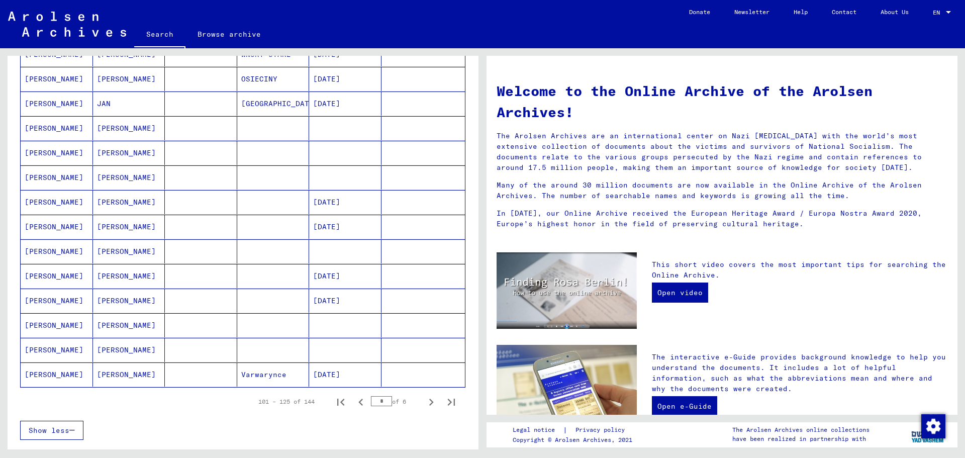
drag, startPoint x: 467, startPoint y: 354, endPoint x: 460, endPoint y: 340, distance: 15.3
click at [460, 340] on div "Last Name First Name Maiden Name Place of Birth Date of Birth Prisoner # [PERSO…" at bounding box center [243, 98] width 471 height 710
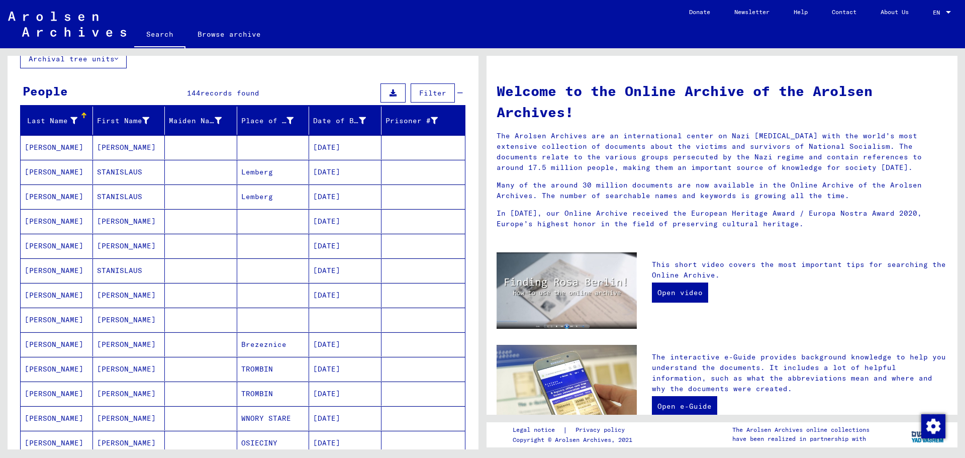
scroll to position [62, 0]
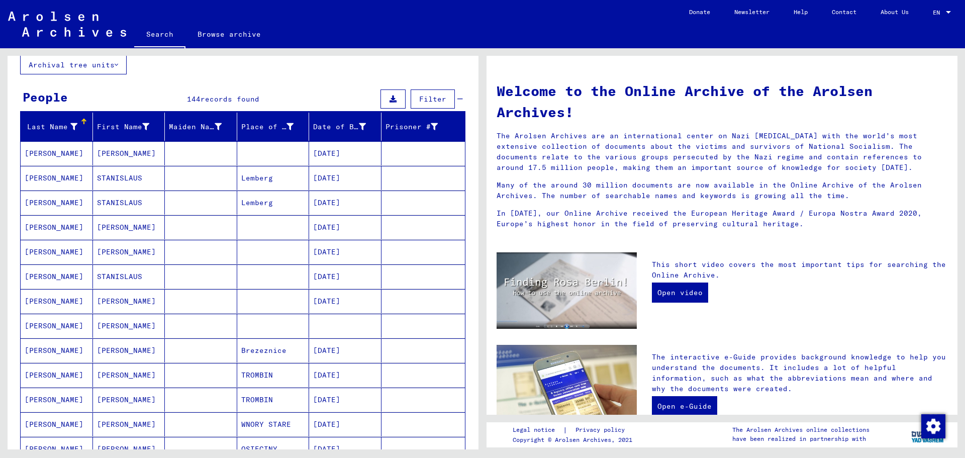
click at [267, 179] on mat-cell "Lemberg" at bounding box center [273, 178] width 72 height 24
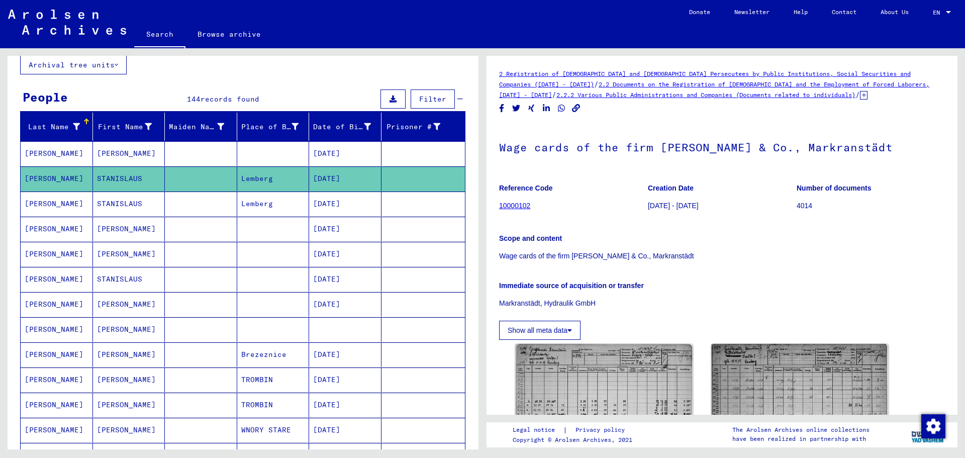
click at [273, 207] on mat-cell "Lemberg" at bounding box center [273, 203] width 72 height 25
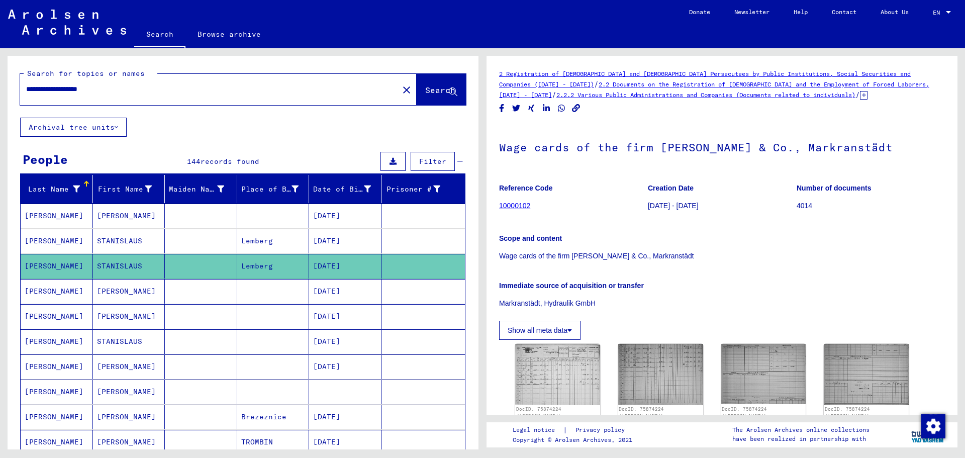
drag, startPoint x: 128, startPoint y: 86, endPoint x: 74, endPoint y: 76, distance: 55.2
click at [74, 76] on div "**********" at bounding box center [243, 86] width 446 height 37
click at [425, 91] on span "Search" at bounding box center [440, 90] width 30 height 10
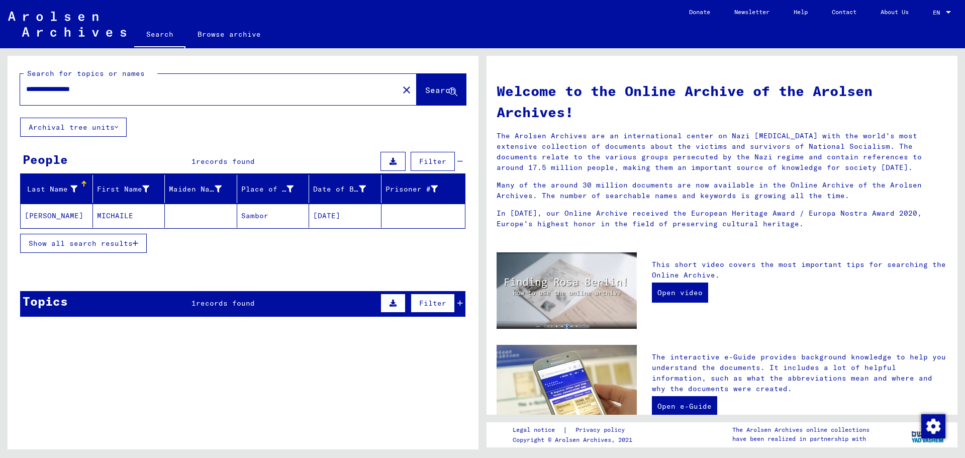
click at [121, 216] on mat-cell "MICHAILE" at bounding box center [129, 216] width 72 height 24
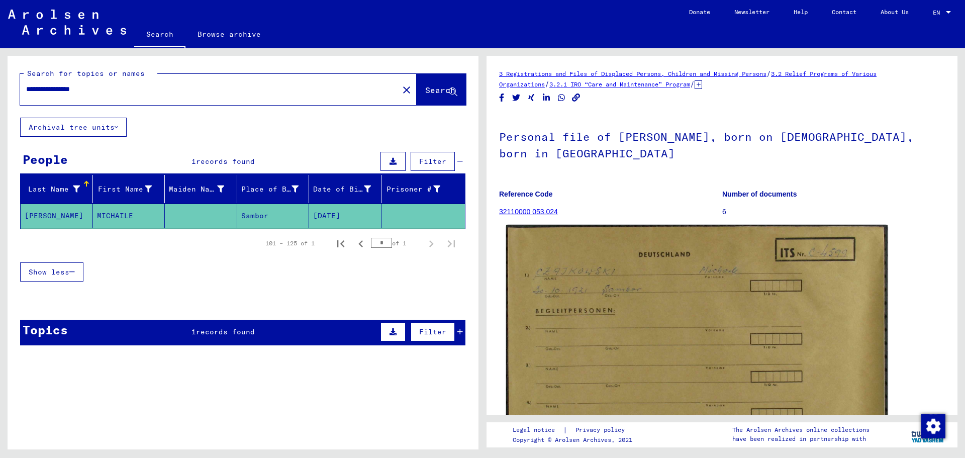
click at [481, 320] on img at bounding box center [696, 357] width 381 height 265
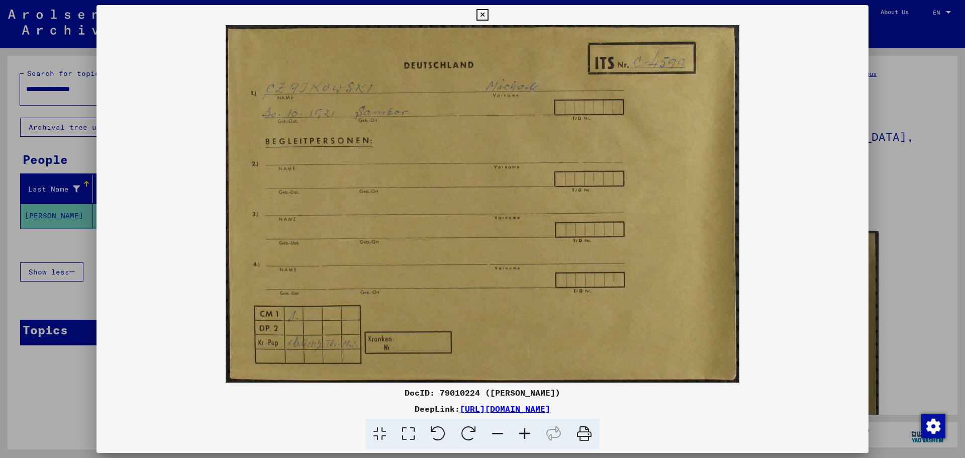
click at [481, 10] on icon at bounding box center [482, 15] width 12 height 12
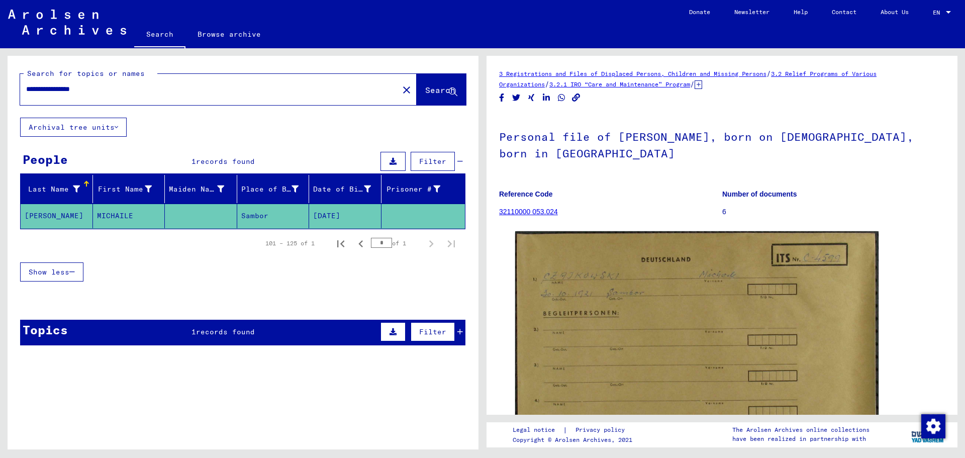
drag, startPoint x: 70, startPoint y: 89, endPoint x: 28, endPoint y: 85, distance: 42.4
click at [28, 85] on input "**********" at bounding box center [209, 89] width 366 height 11
type input "**********"
click at [425, 86] on span "Search" at bounding box center [440, 90] width 30 height 10
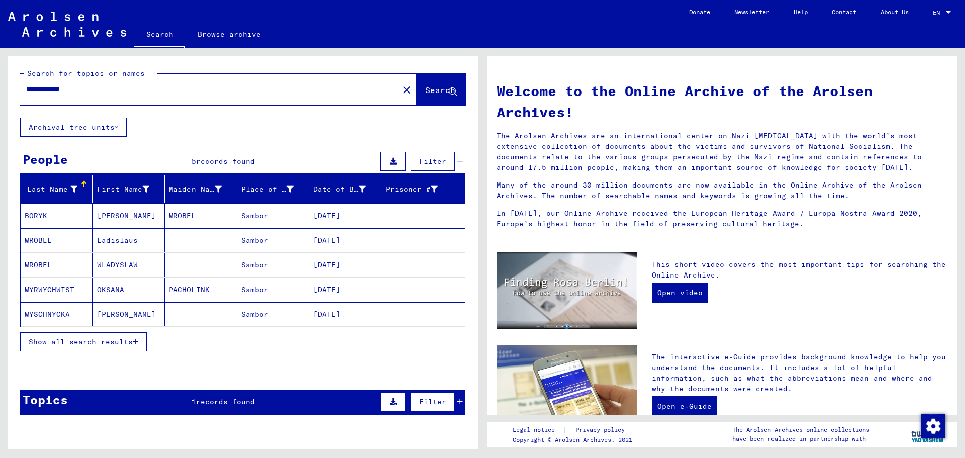
click at [125, 262] on mat-cell "WLADYSLAW" at bounding box center [129, 265] width 72 height 24
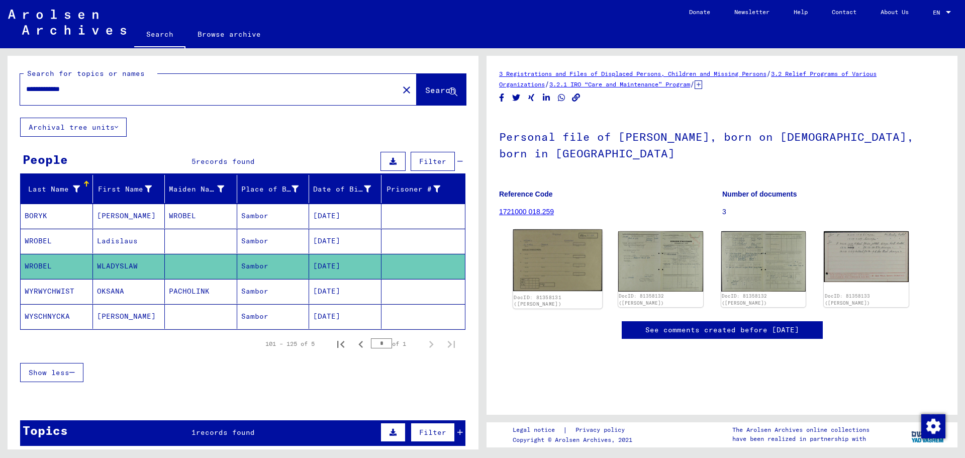
click at [481, 261] on img at bounding box center [557, 260] width 89 height 62
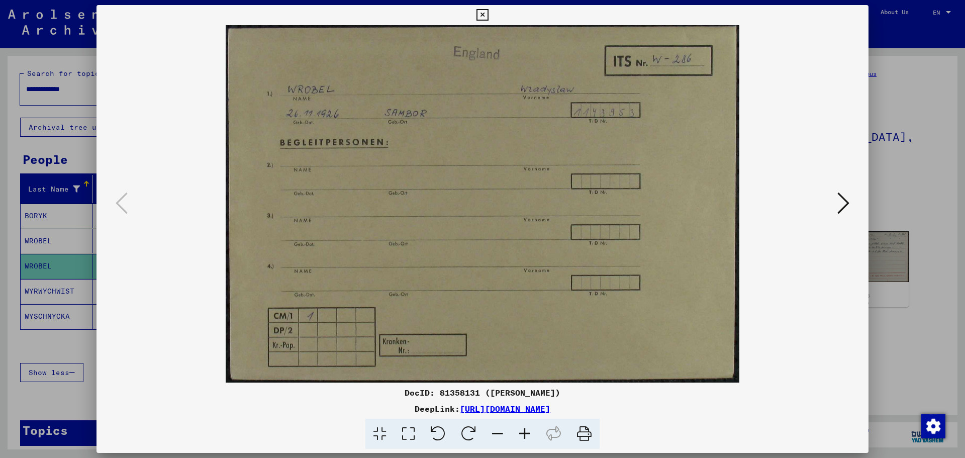
click at [481, 207] on icon at bounding box center [843, 203] width 12 height 24
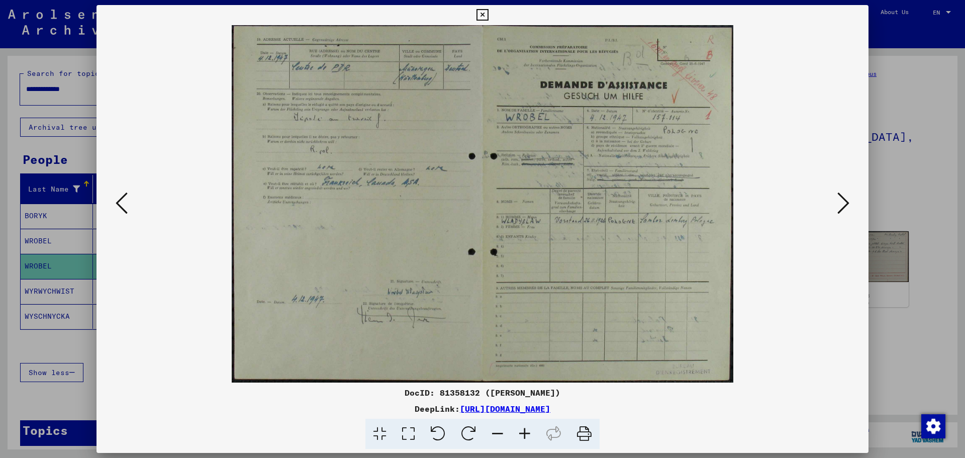
click at [481, 207] on icon at bounding box center [843, 203] width 12 height 24
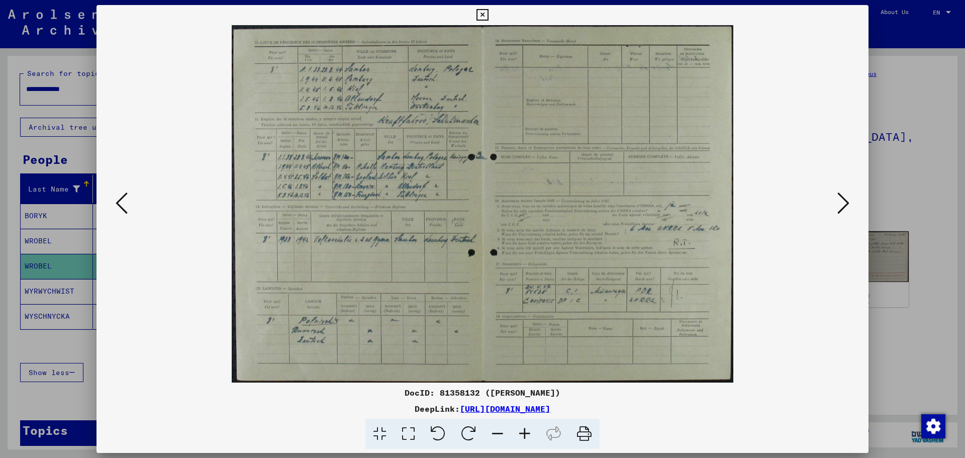
click at [481, 207] on icon at bounding box center [843, 203] width 12 height 24
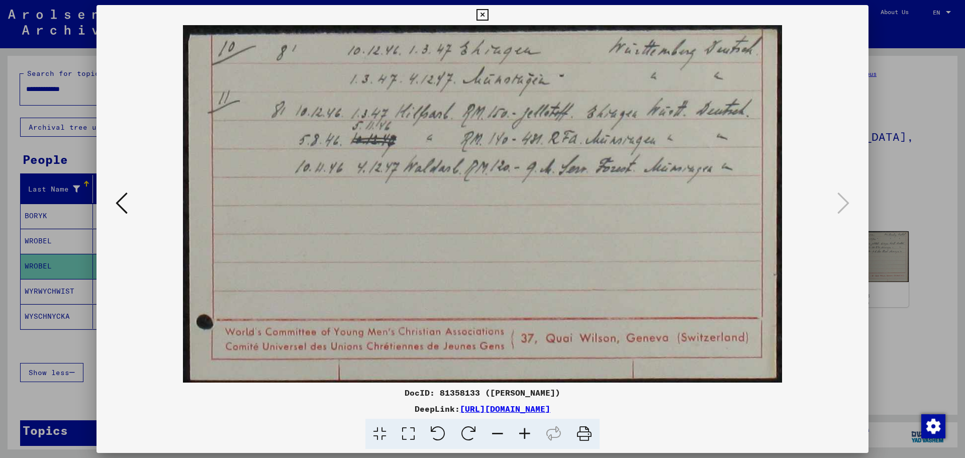
click at [120, 212] on icon at bounding box center [122, 203] width 12 height 24
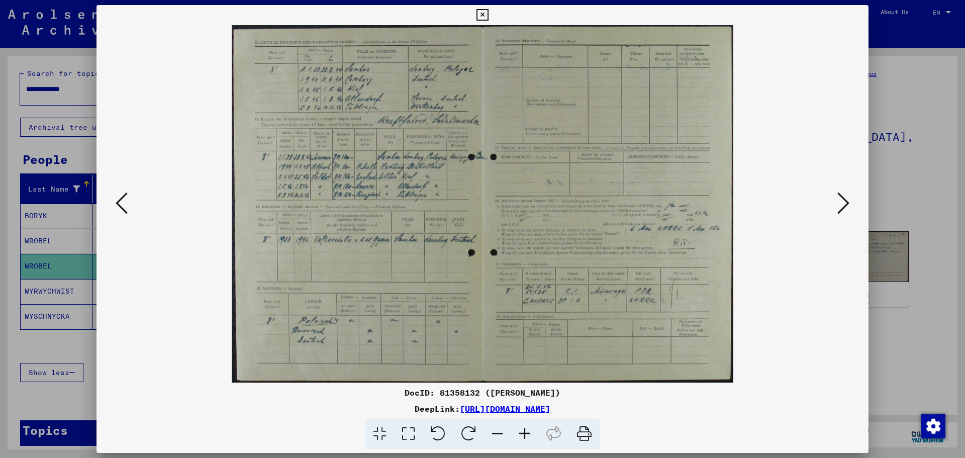
click at [481, 434] on icon at bounding box center [524, 434] width 27 height 31
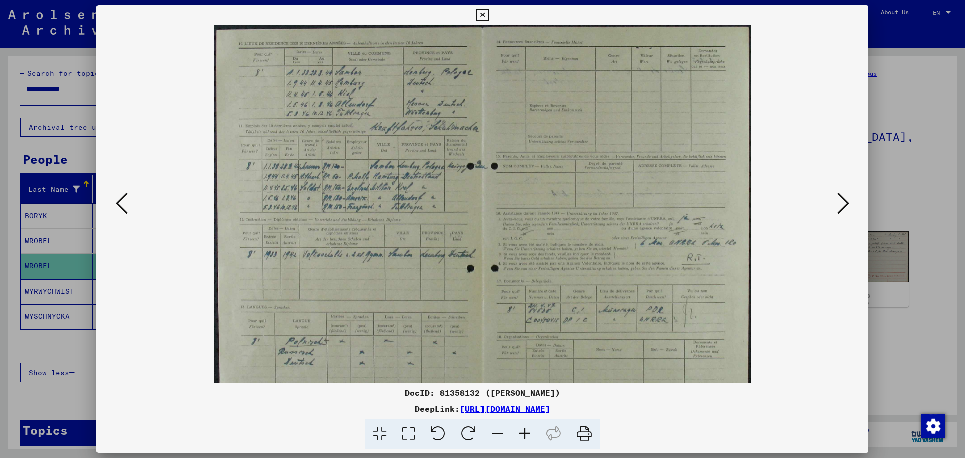
click at [481, 434] on icon at bounding box center [524, 434] width 27 height 31
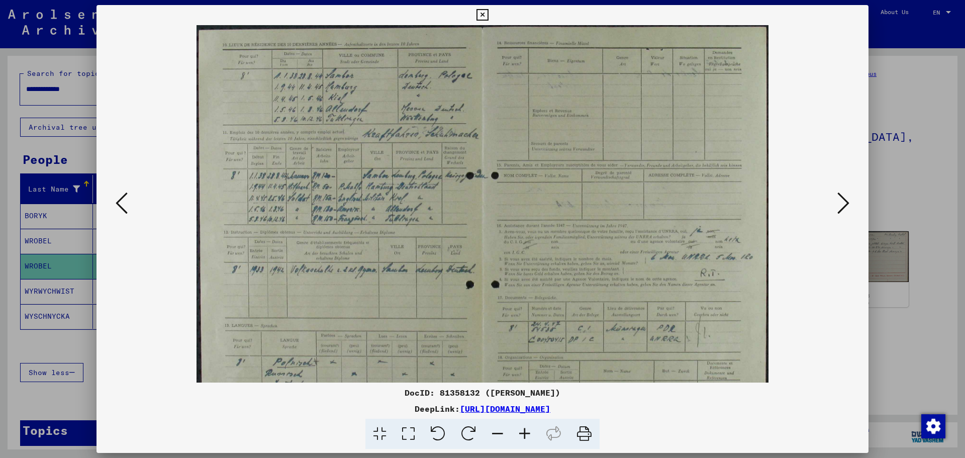
click at [481, 434] on icon at bounding box center [524, 434] width 27 height 31
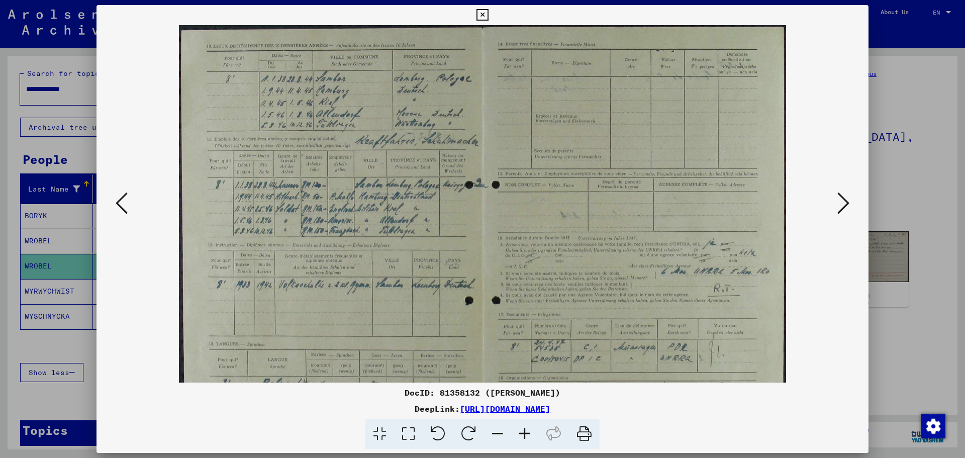
click at [481, 434] on icon at bounding box center [524, 434] width 27 height 31
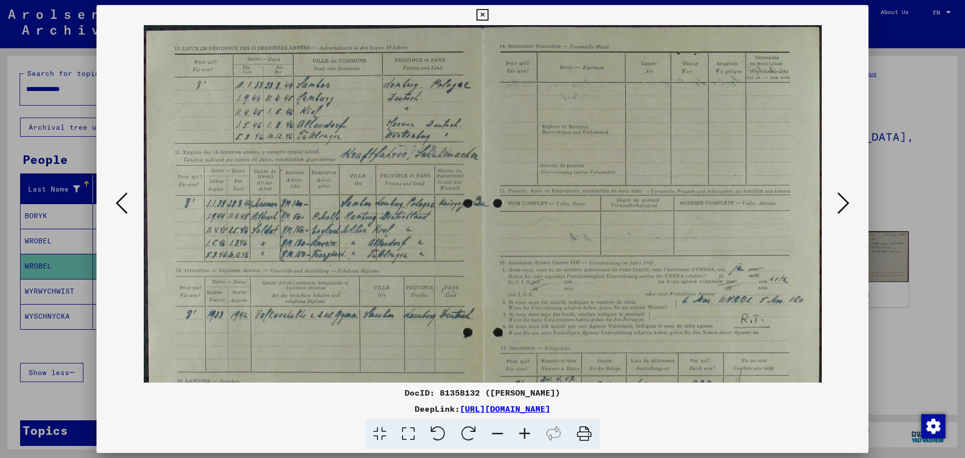
click at [481, 434] on icon at bounding box center [524, 434] width 27 height 31
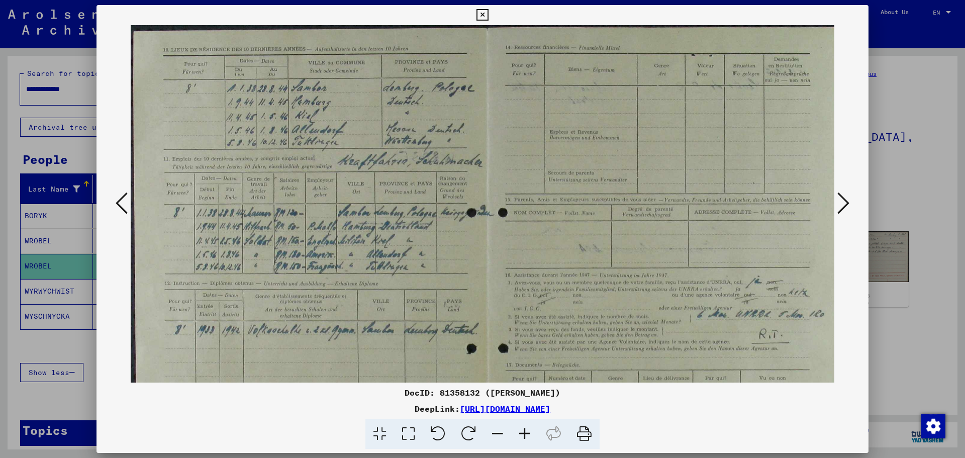
click at [481, 434] on icon at bounding box center [524, 434] width 27 height 31
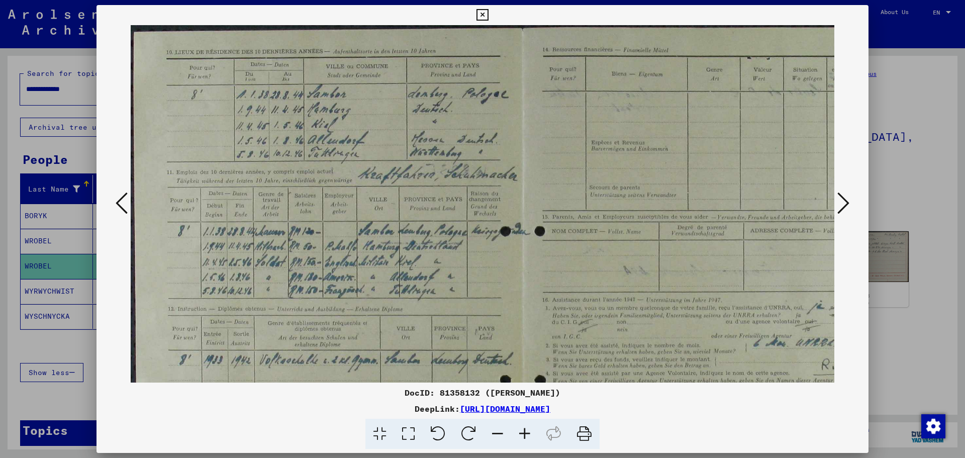
click at [481, 434] on icon at bounding box center [524, 434] width 27 height 31
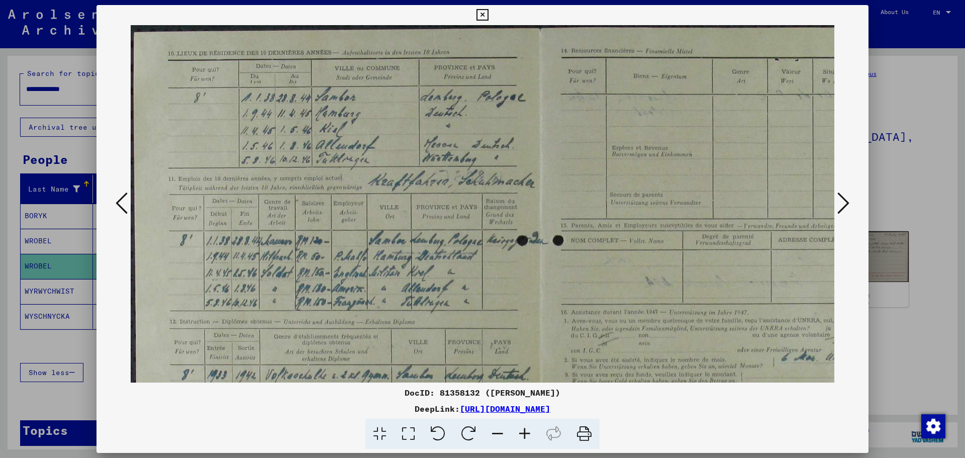
click at [481, 434] on icon at bounding box center [524, 434] width 27 height 31
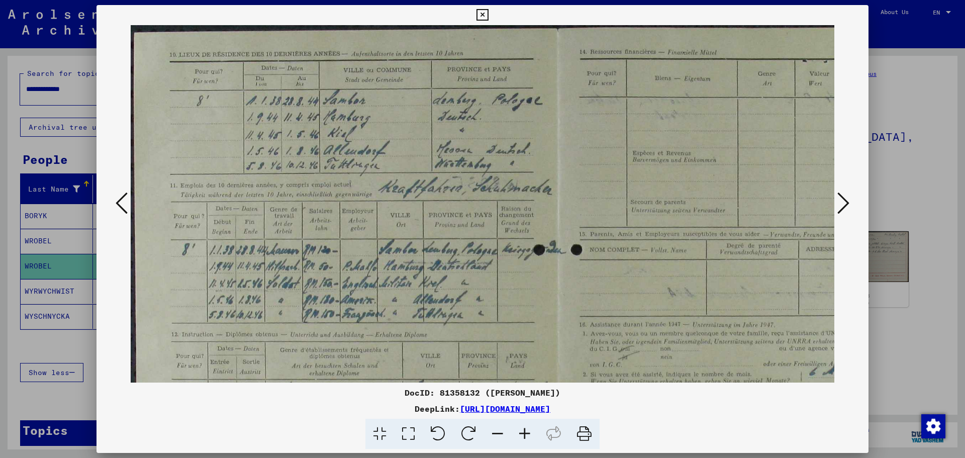
click at [481, 434] on icon at bounding box center [524, 434] width 27 height 31
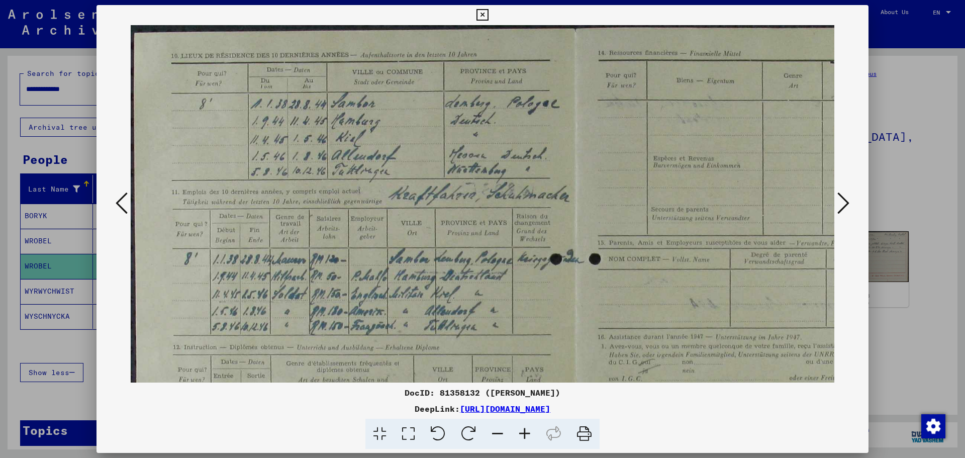
click at [481, 434] on icon at bounding box center [524, 434] width 27 height 31
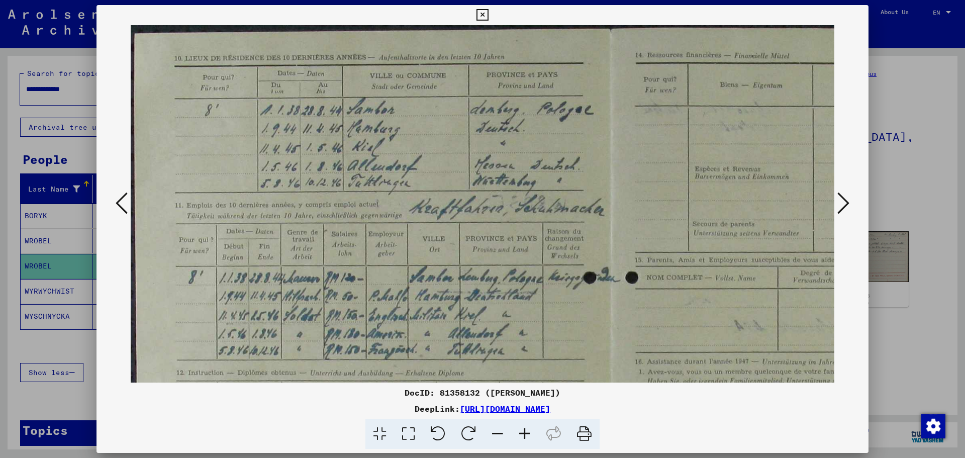
click at [481, 434] on icon at bounding box center [524, 434] width 27 height 31
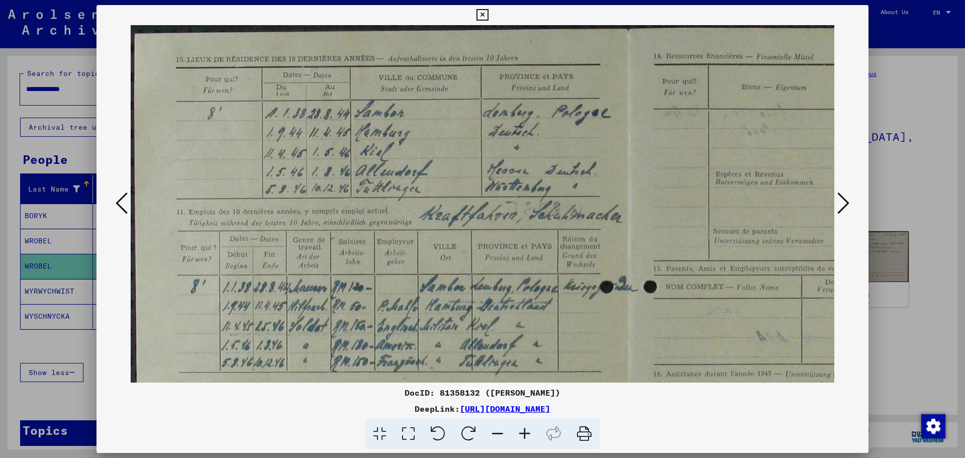
click at [481, 434] on icon at bounding box center [524, 434] width 27 height 31
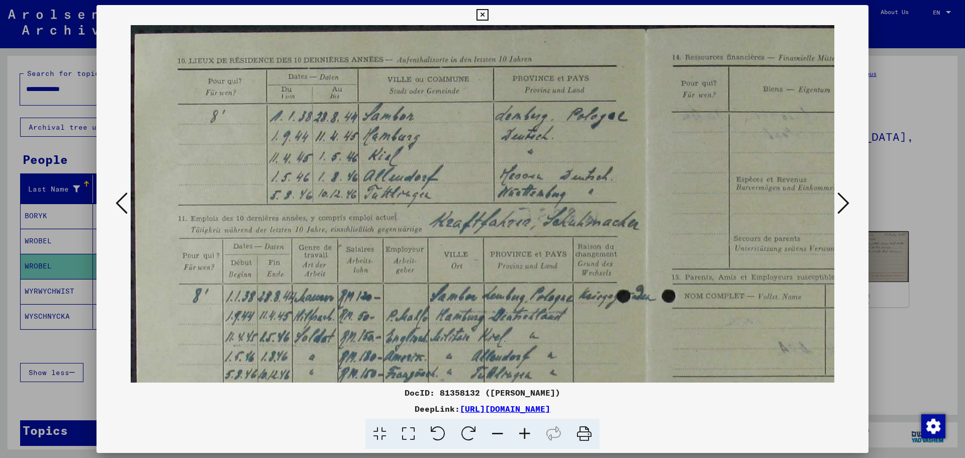
click at [481, 434] on icon at bounding box center [524, 434] width 27 height 31
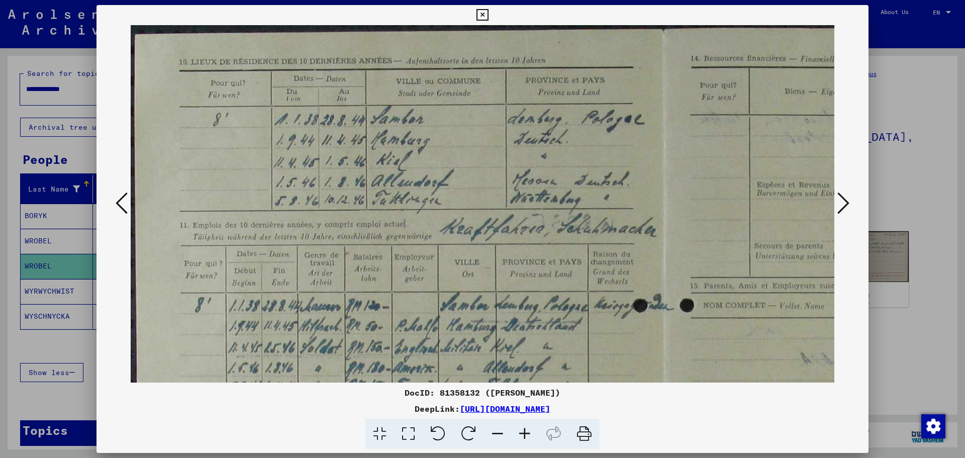
click at [481, 434] on icon at bounding box center [524, 434] width 27 height 31
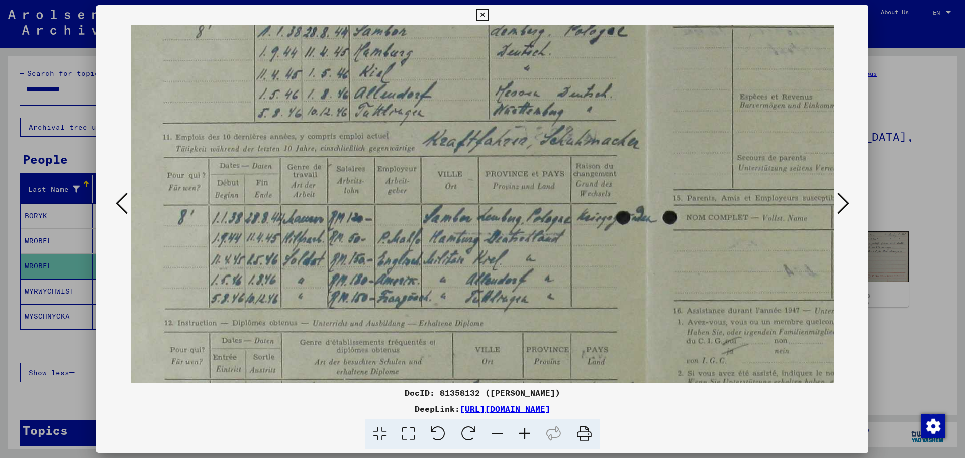
scroll to position [90, 17]
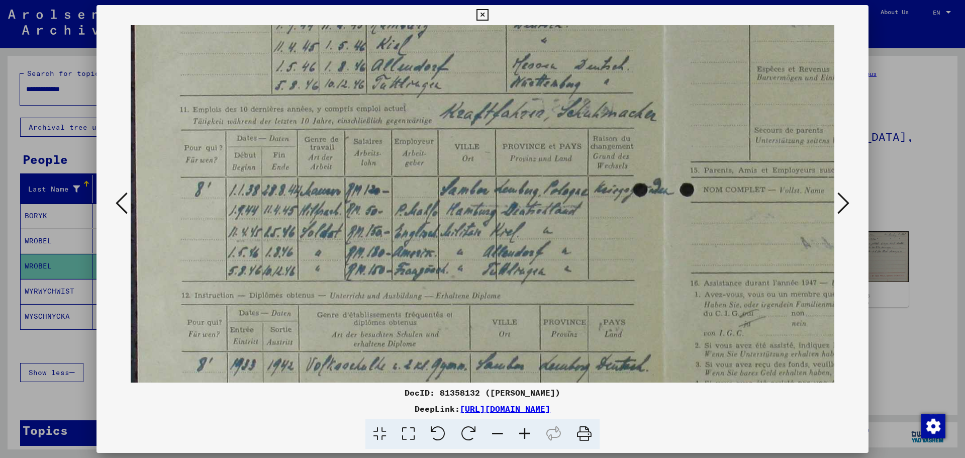
drag, startPoint x: 493, startPoint y: 289, endPoint x: 499, endPoint y: 173, distance: 116.3
click at [481, 173] on img at bounding box center [664, 289] width 1066 height 759
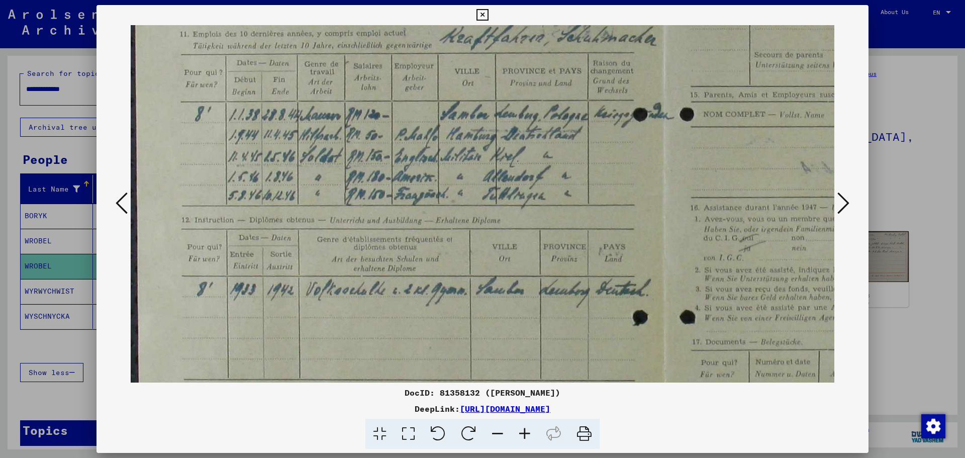
scroll to position [185, 0]
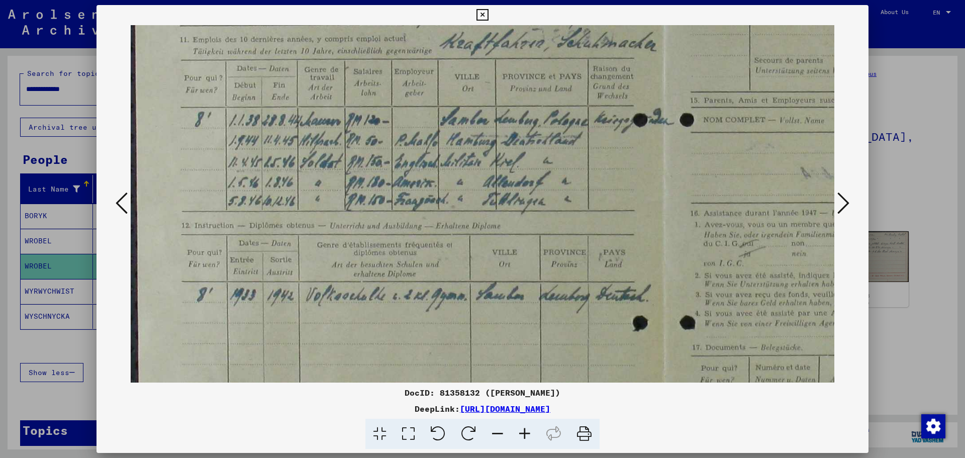
drag, startPoint x: 516, startPoint y: 298, endPoint x: 519, endPoint y: 229, distance: 69.4
click at [481, 229] on img at bounding box center [664, 219] width 1066 height 759
click at [121, 203] on icon at bounding box center [122, 203] width 12 height 24
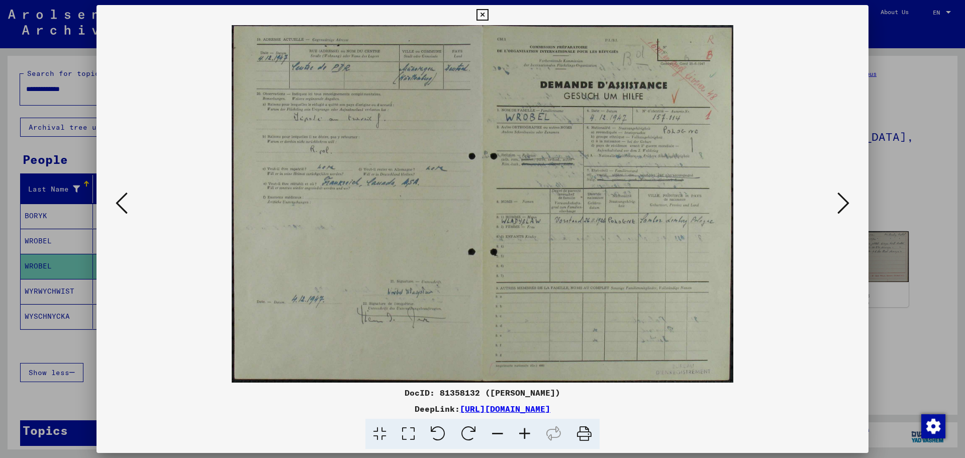
drag, startPoint x: 121, startPoint y: 203, endPoint x: 211, endPoint y: 266, distance: 110.0
click at [211, 266] on div at bounding box center [482, 203] width 772 height 357
click at [481, 432] on icon at bounding box center [524, 434] width 27 height 31
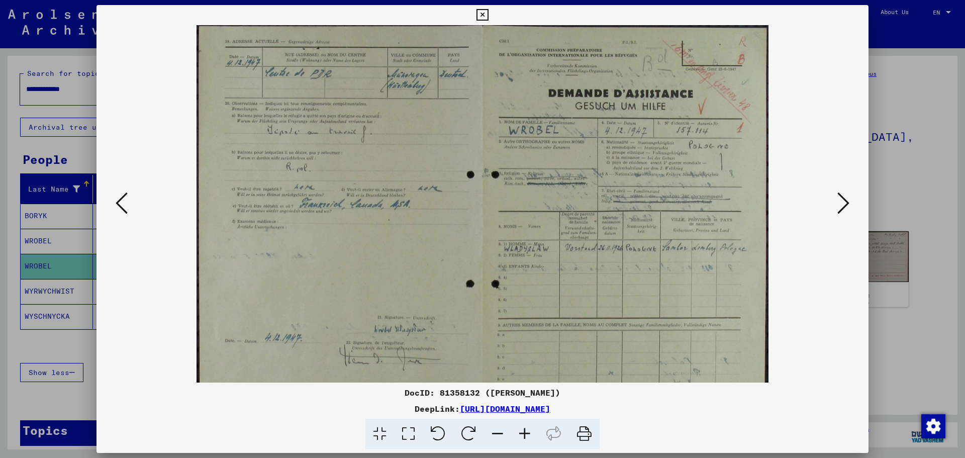
click at [481, 432] on icon at bounding box center [524, 434] width 27 height 31
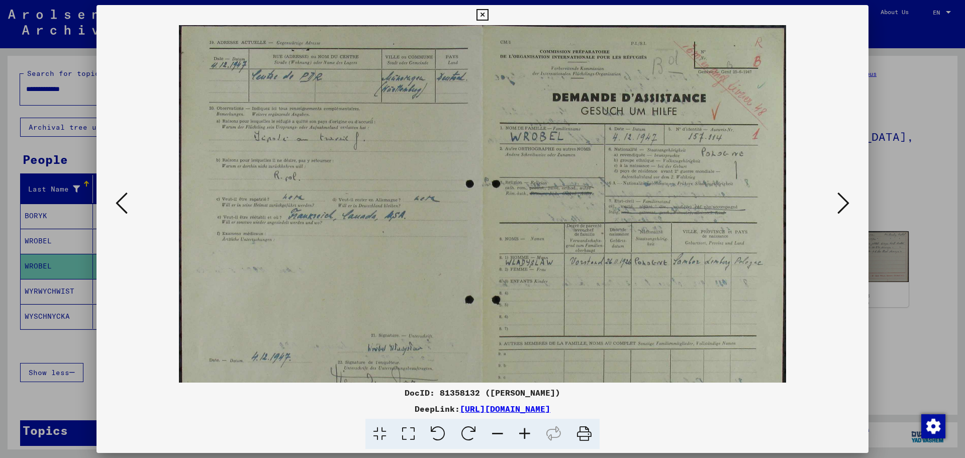
click at [481, 432] on icon at bounding box center [524, 434] width 27 height 31
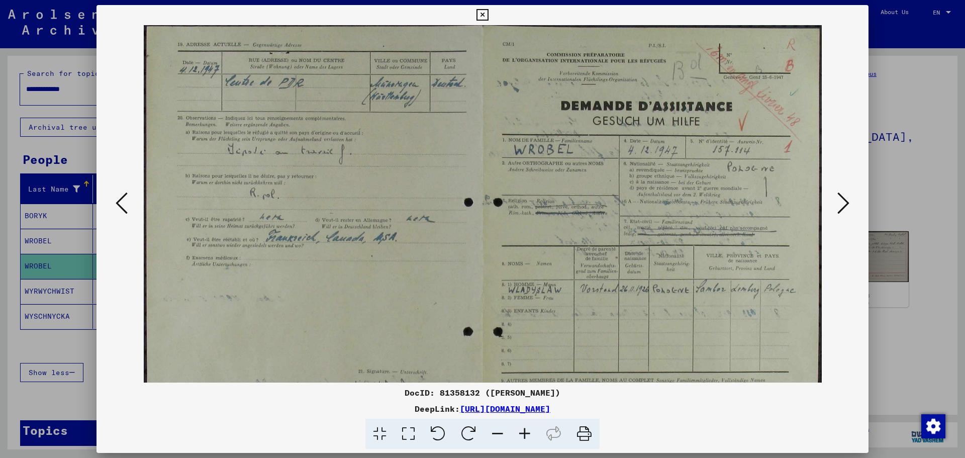
click at [481, 432] on icon at bounding box center [524, 434] width 27 height 31
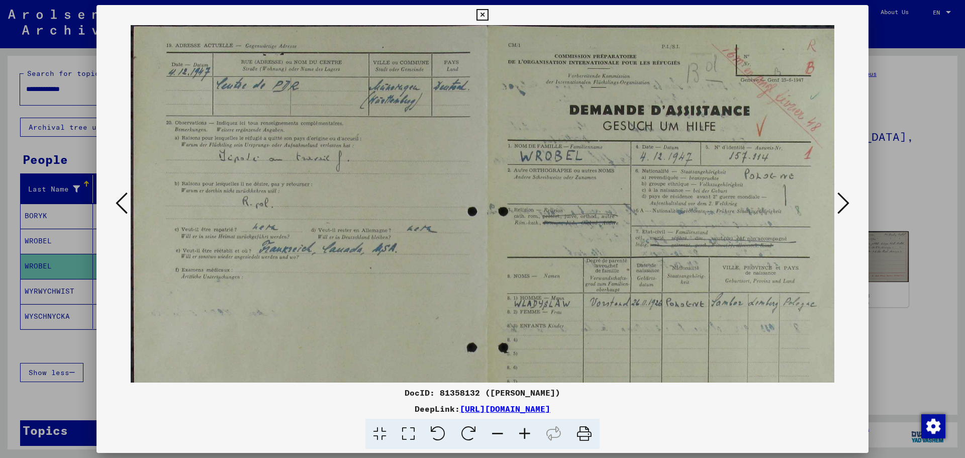
click at [481, 432] on icon at bounding box center [524, 434] width 27 height 31
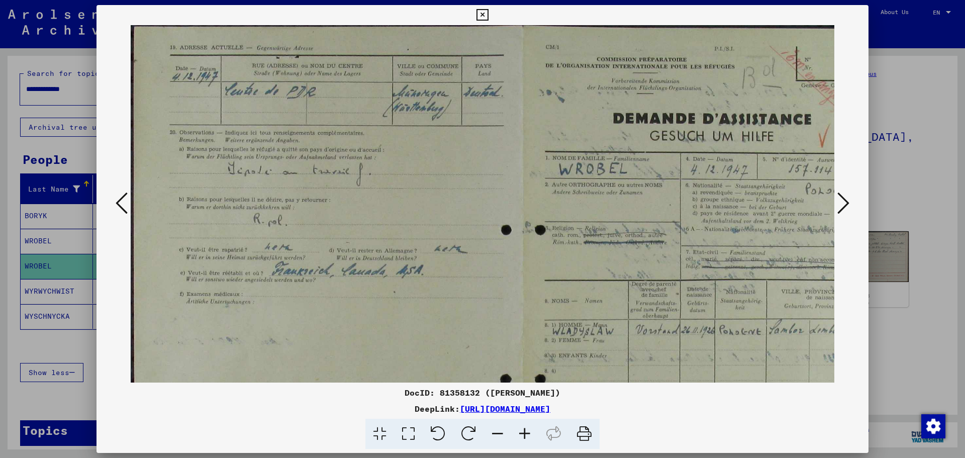
click at [481, 432] on icon at bounding box center [524, 434] width 27 height 31
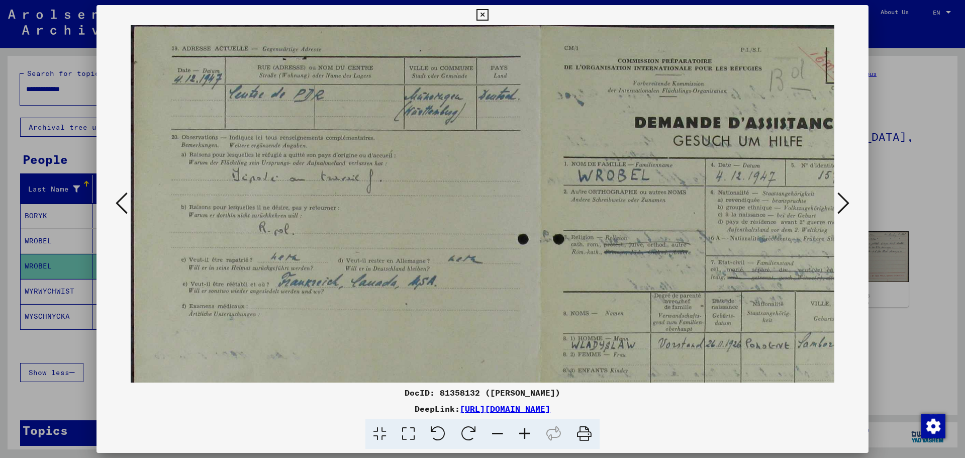
click at [481, 432] on icon at bounding box center [524, 434] width 27 height 31
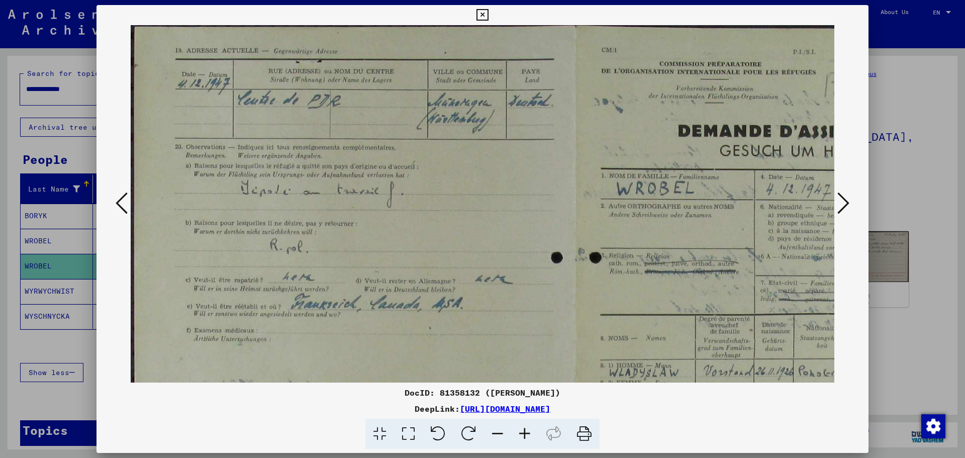
click at [481, 432] on icon at bounding box center [524, 434] width 27 height 31
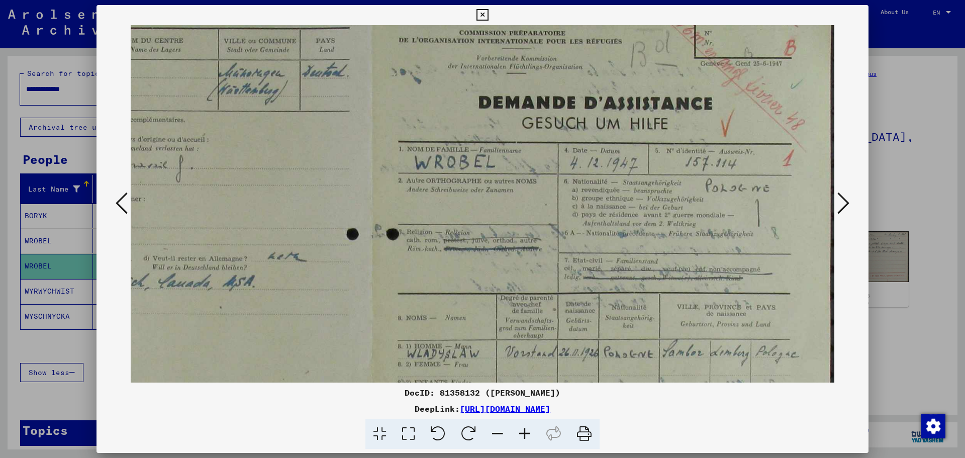
scroll to position [35, 221]
drag, startPoint x: 645, startPoint y: 268, endPoint x: 349, endPoint y: 233, distance: 297.6
click at [349, 233] on img at bounding box center [372, 319] width 925 height 659
click at [481, 428] on icon at bounding box center [524, 434] width 27 height 31
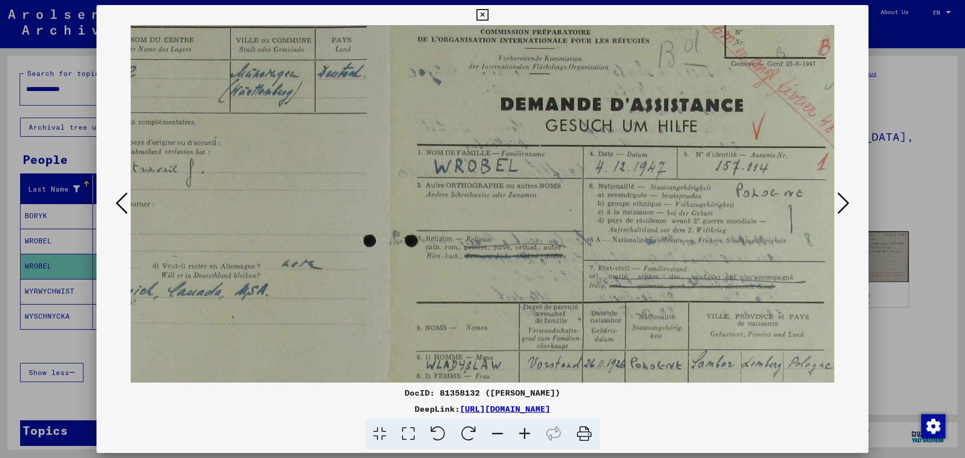
click at [481, 428] on icon at bounding box center [524, 434] width 27 height 31
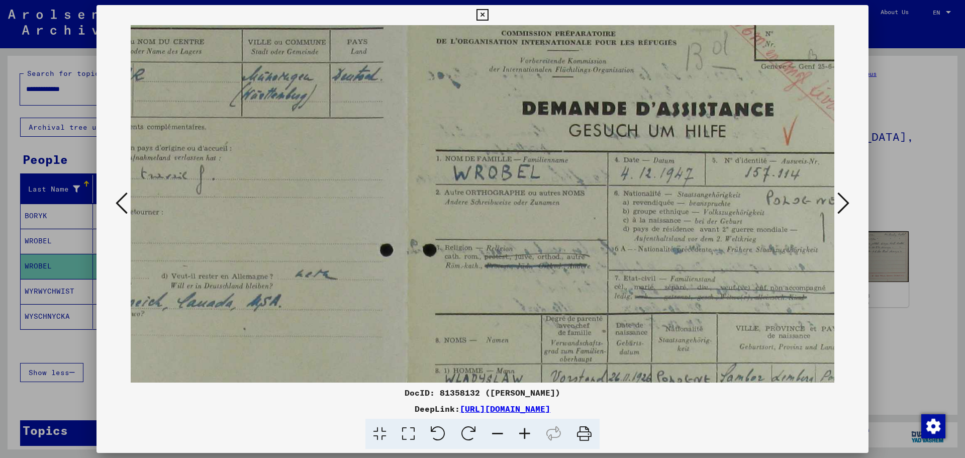
click at [481, 428] on icon at bounding box center [524, 434] width 27 height 31
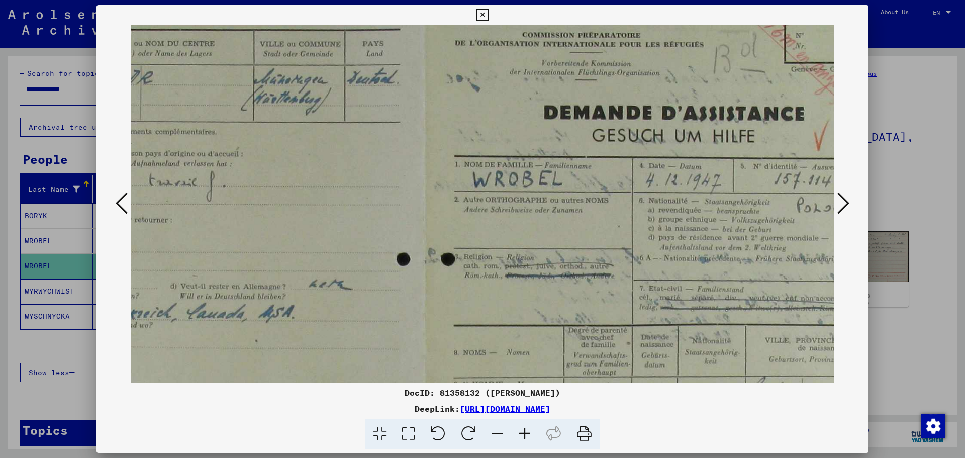
click at [481, 428] on icon at bounding box center [524, 434] width 27 height 31
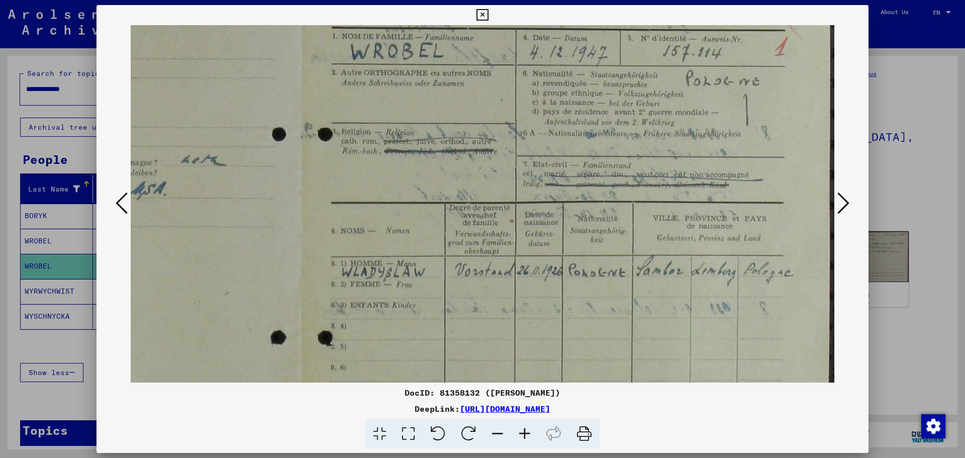
scroll to position [168, 362]
drag, startPoint x: 563, startPoint y: 270, endPoint x: 407, endPoint y: 137, distance: 205.3
click at [407, 137] on img at bounding box center [301, 236] width 1066 height 759
click at [434, 316] on img at bounding box center [301, 236] width 1066 height 759
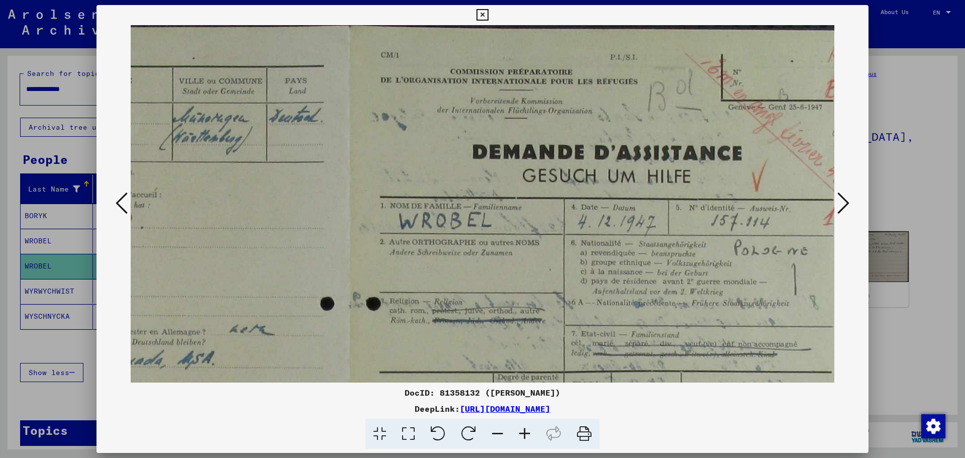
scroll to position [0, 300]
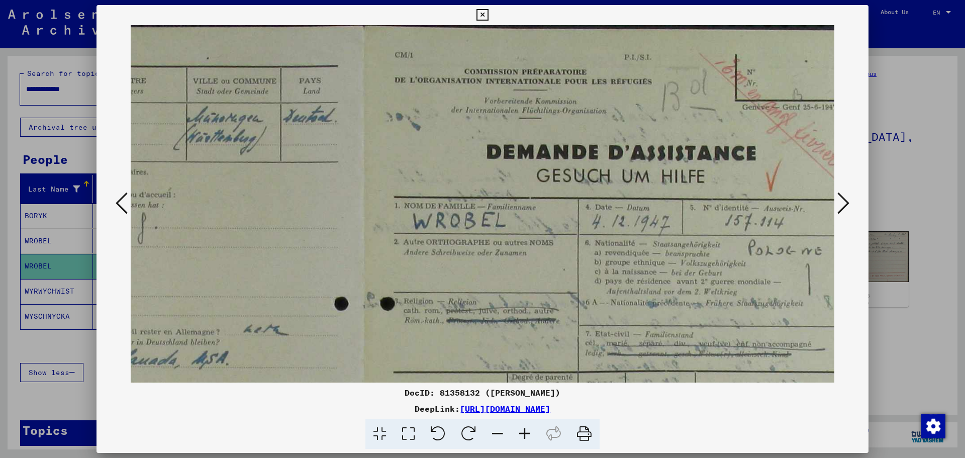
drag, startPoint x: 642, startPoint y: 147, endPoint x: 681, endPoint y: 335, distance: 192.4
click at [481, 335] on img at bounding box center [364, 404] width 1066 height 759
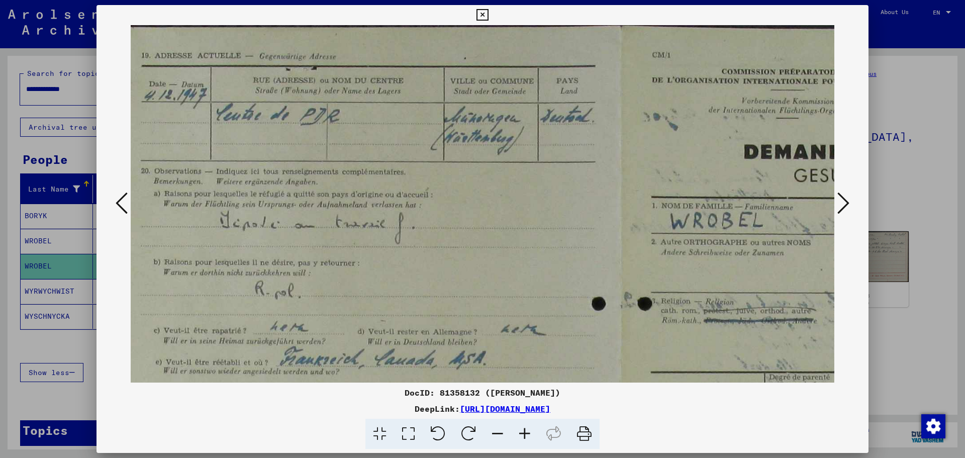
scroll to position [0, 0]
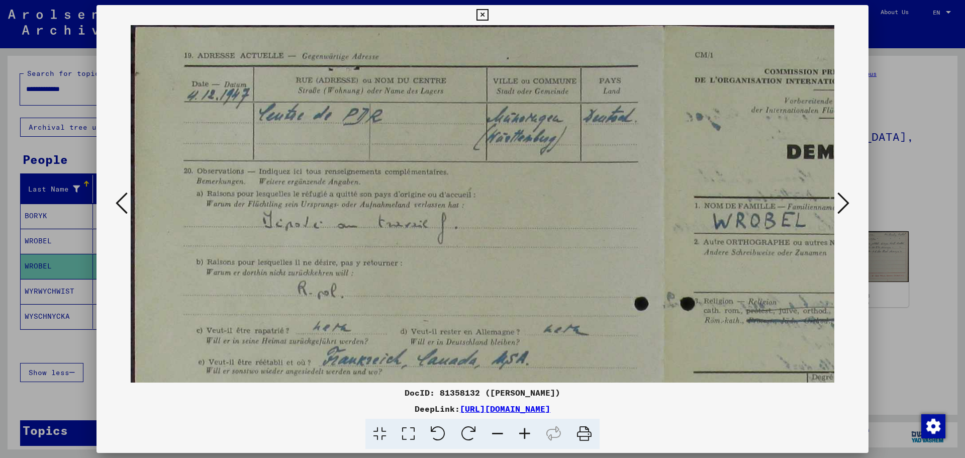
drag, startPoint x: 272, startPoint y: 207, endPoint x: 671, endPoint y: 277, distance: 405.1
click at [481, 277] on img at bounding box center [664, 404] width 1066 height 759
click at [117, 202] on icon at bounding box center [122, 203] width 12 height 24
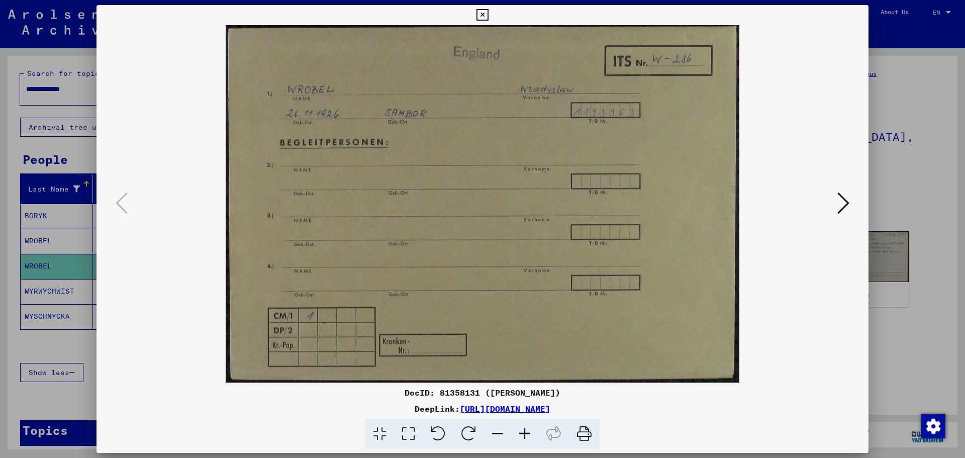
click at [481, 117] on viewer-one-image at bounding box center [483, 203] width 704 height 357
click at [481, 15] on icon at bounding box center [482, 15] width 12 height 12
